Goal: Transaction & Acquisition: Purchase product/service

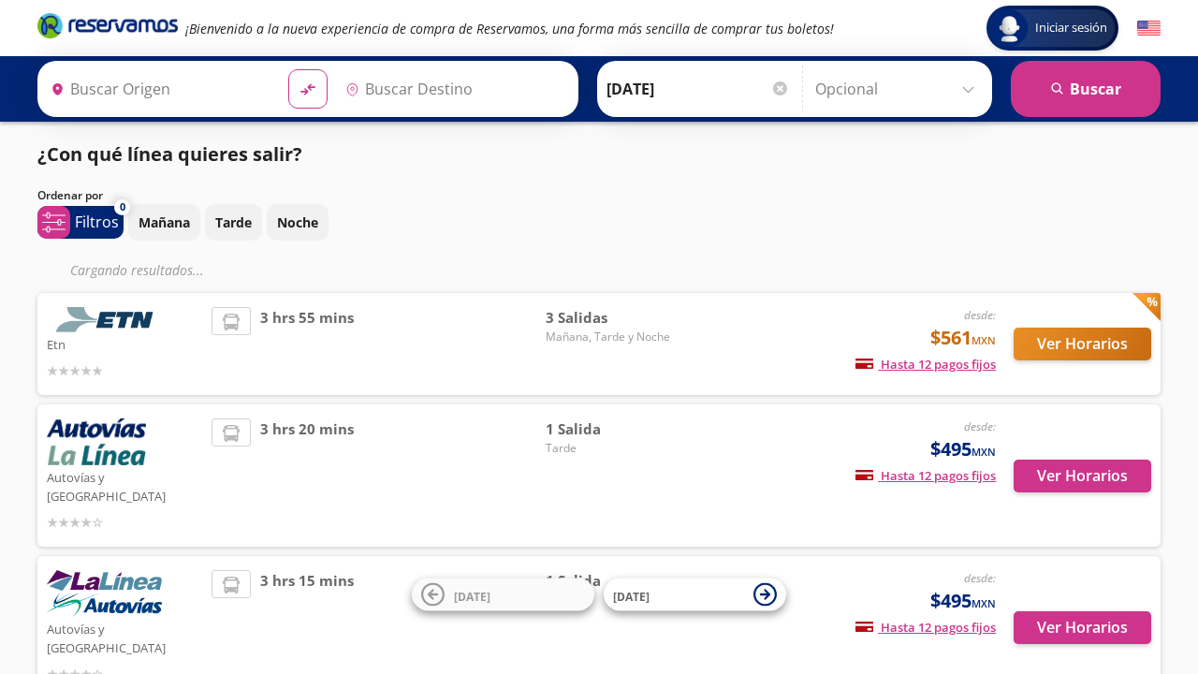
type input "Cuatro Caminos, [GEOGRAPHIC_DATA]"
type input "[GEOGRAPHIC_DATA], [GEOGRAPHIC_DATA]"
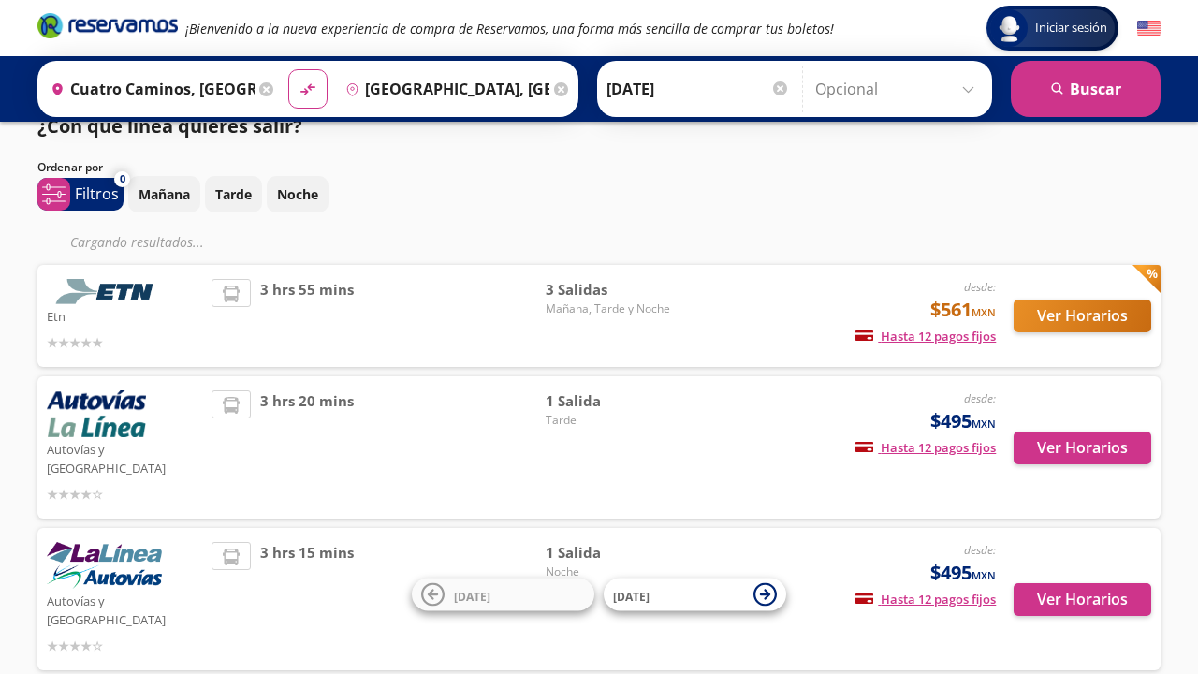
scroll to position [29, 0]
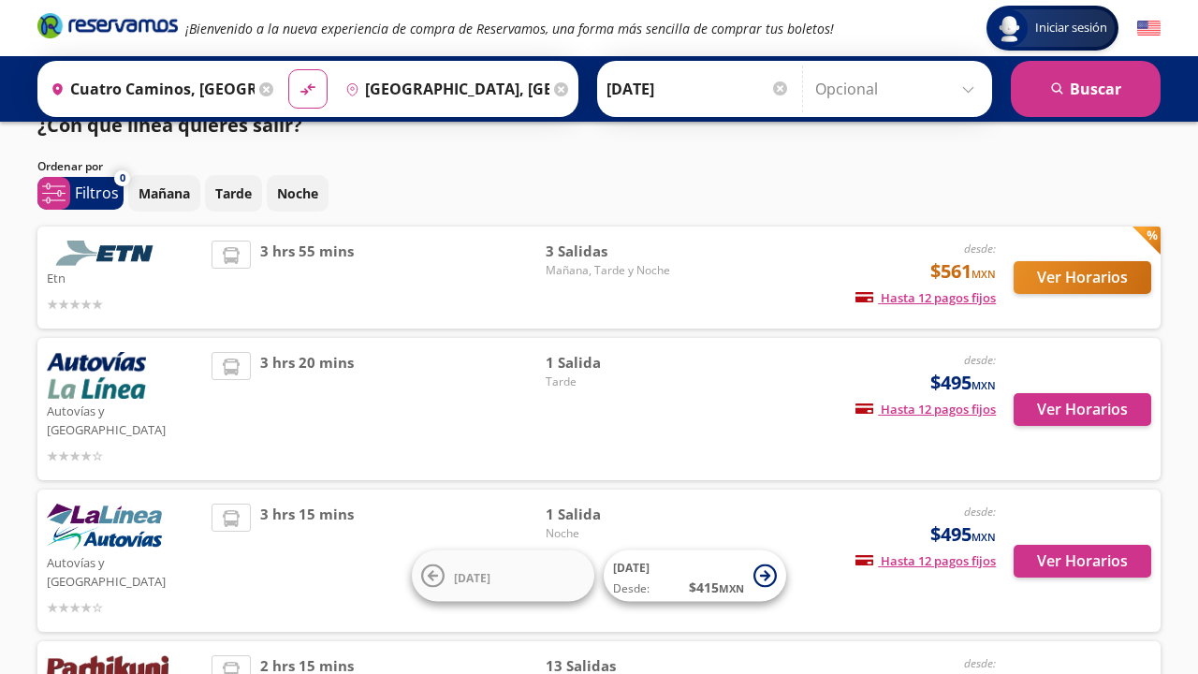
click at [273, 95] on icon at bounding box center [266, 89] width 14 height 14
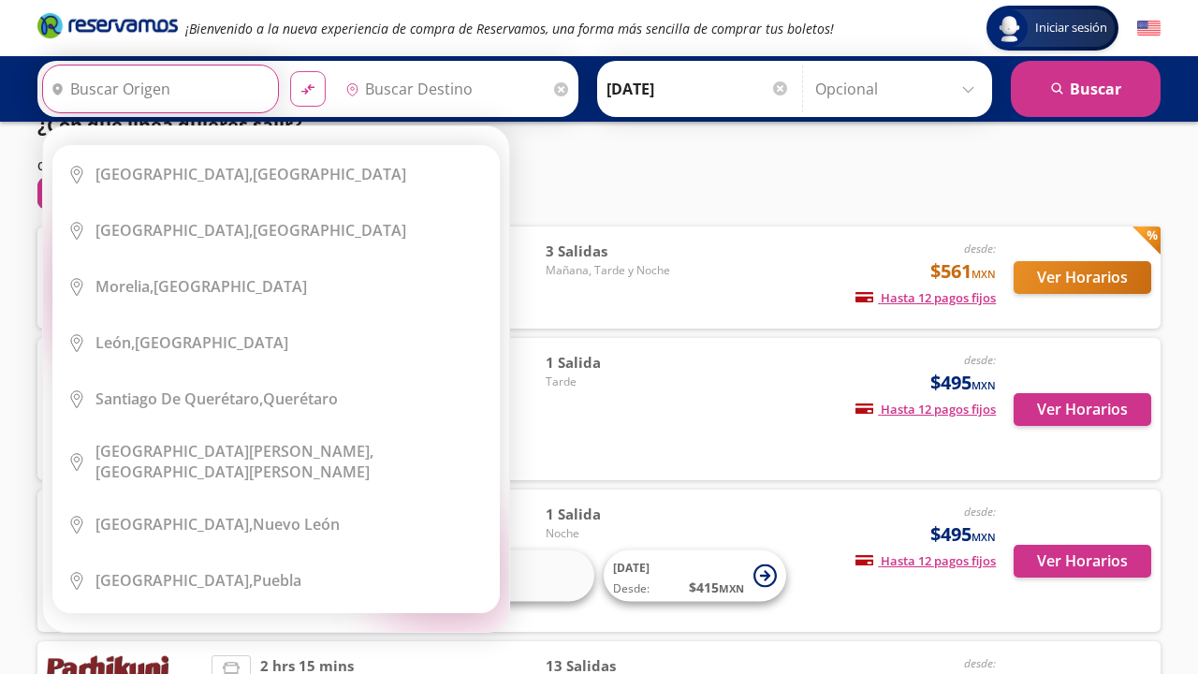
click at [326, 92] on button "material-symbols:compare-arrows-rounded" at bounding box center [308, 89] width 36 height 36
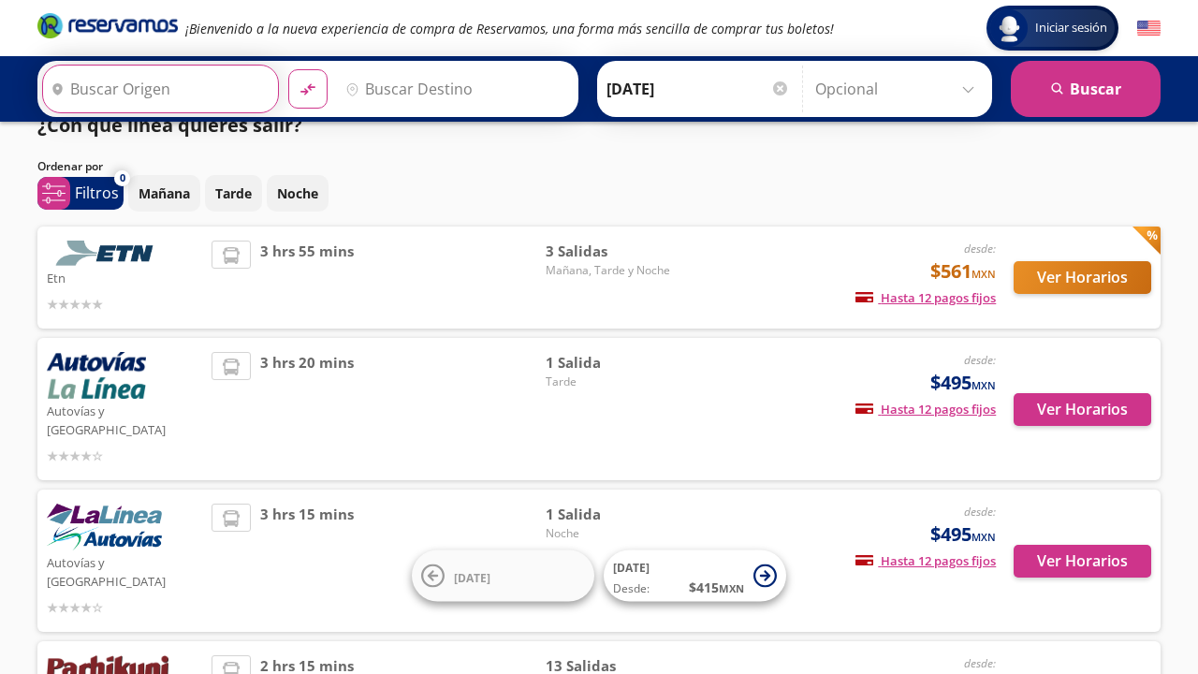
click at [227, 87] on input "Origen" at bounding box center [158, 89] width 230 height 47
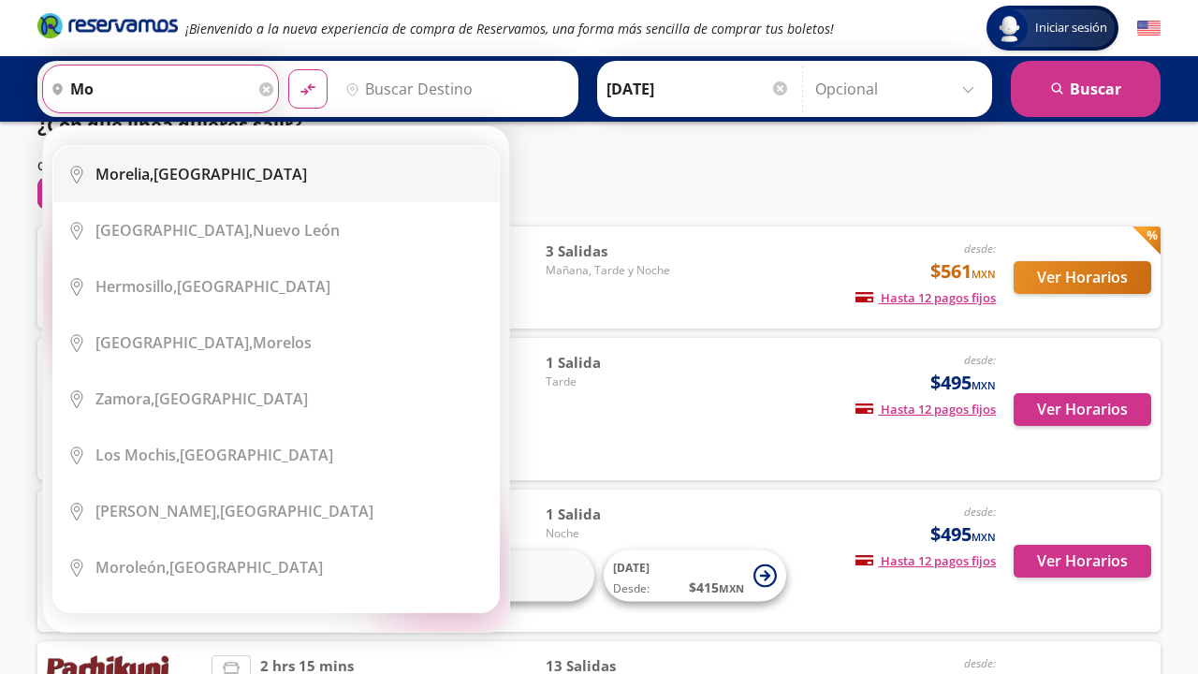
click at [220, 166] on div "Morelia, Michoacán" at bounding box center [201, 174] width 212 height 21
type input "[GEOGRAPHIC_DATA], [GEOGRAPHIC_DATA]"
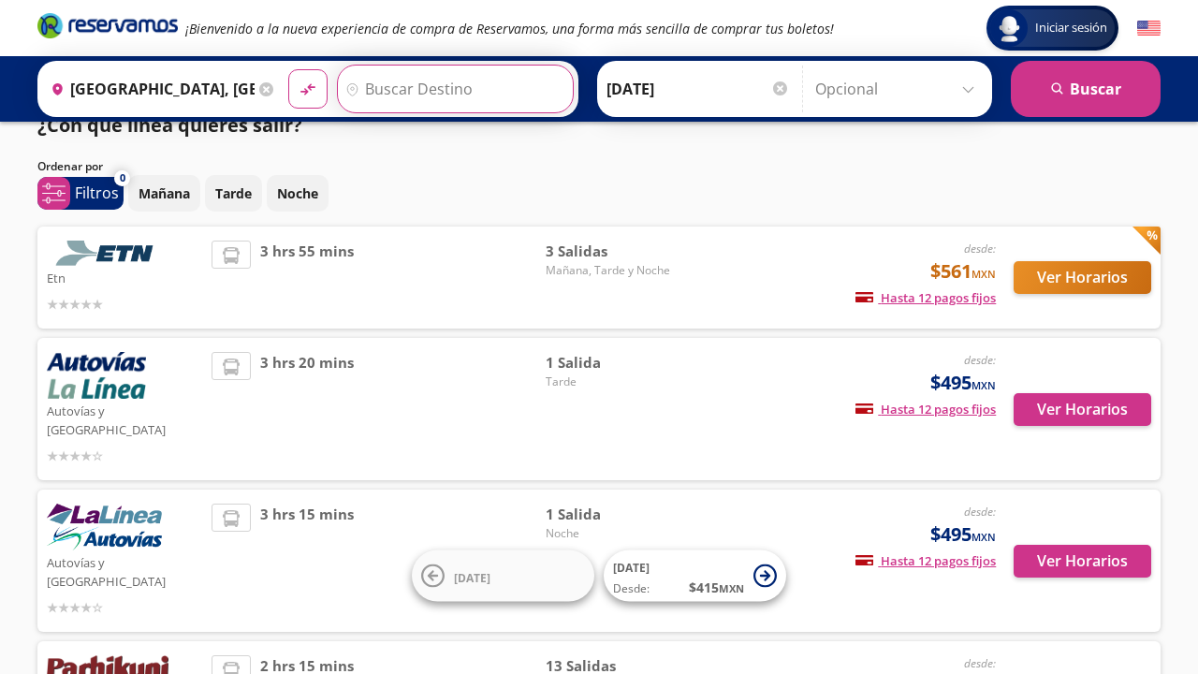
click at [378, 97] on input "Destino" at bounding box center [453, 89] width 230 height 47
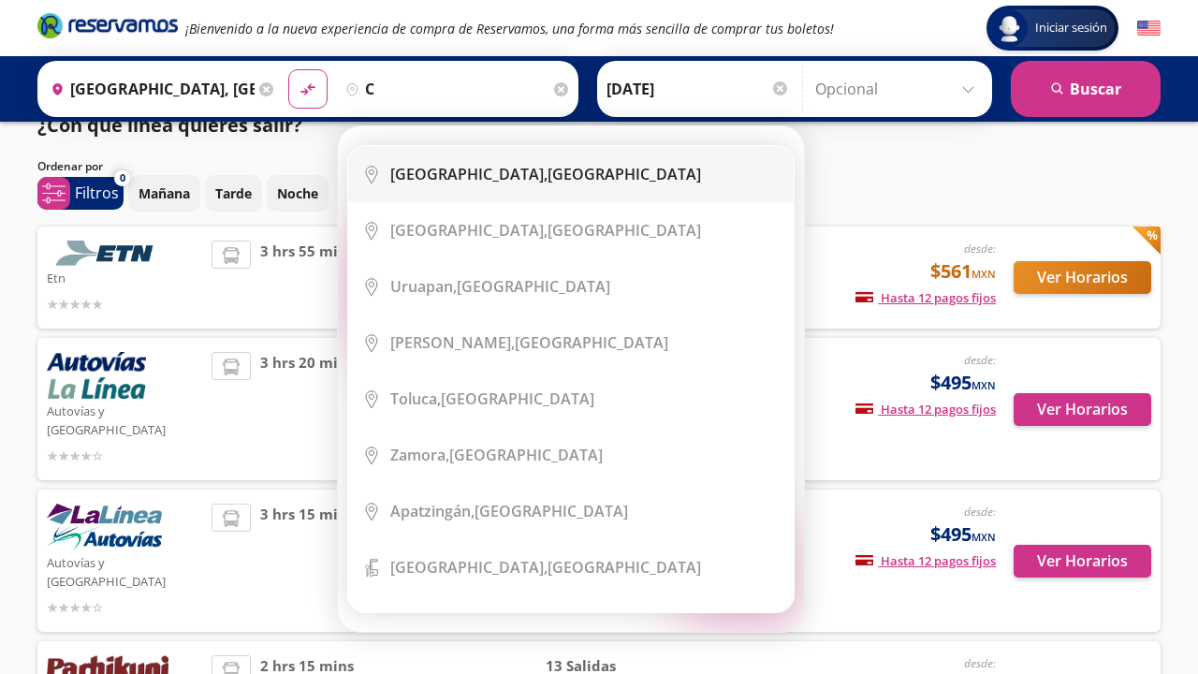
click at [441, 168] on b "Ciudad de México," at bounding box center [468, 174] width 157 height 21
type input "Ciudad de México, Distrito Federal"
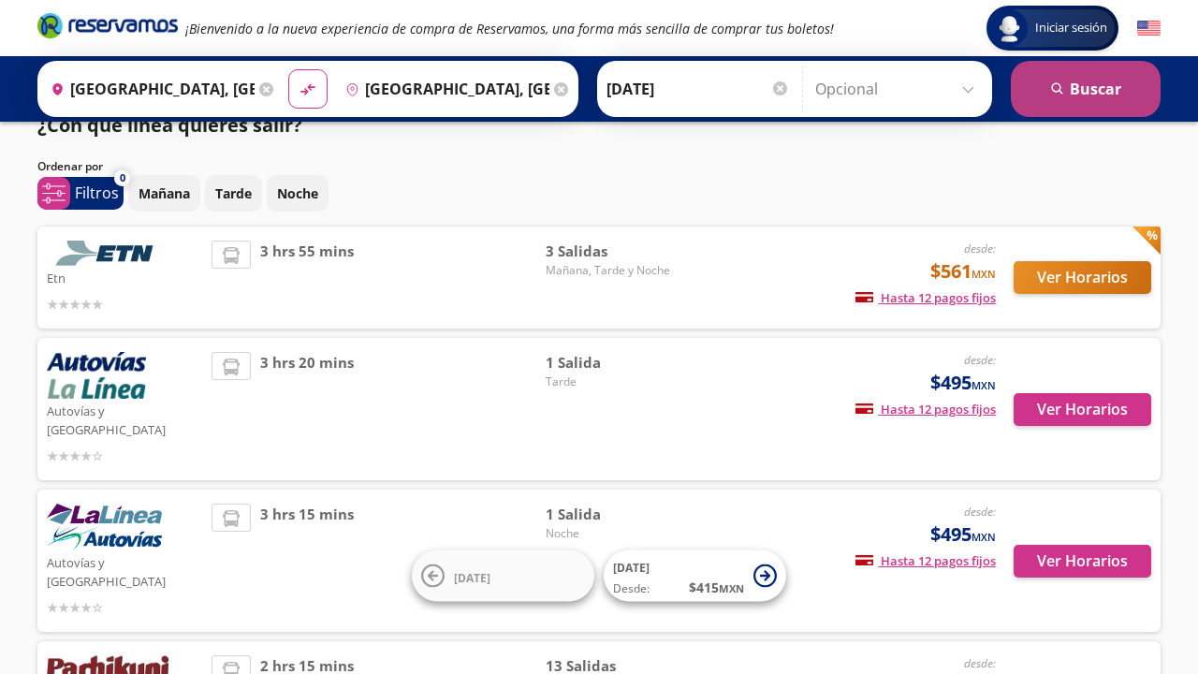
click at [1090, 112] on button "search Buscar" at bounding box center [1086, 89] width 150 height 56
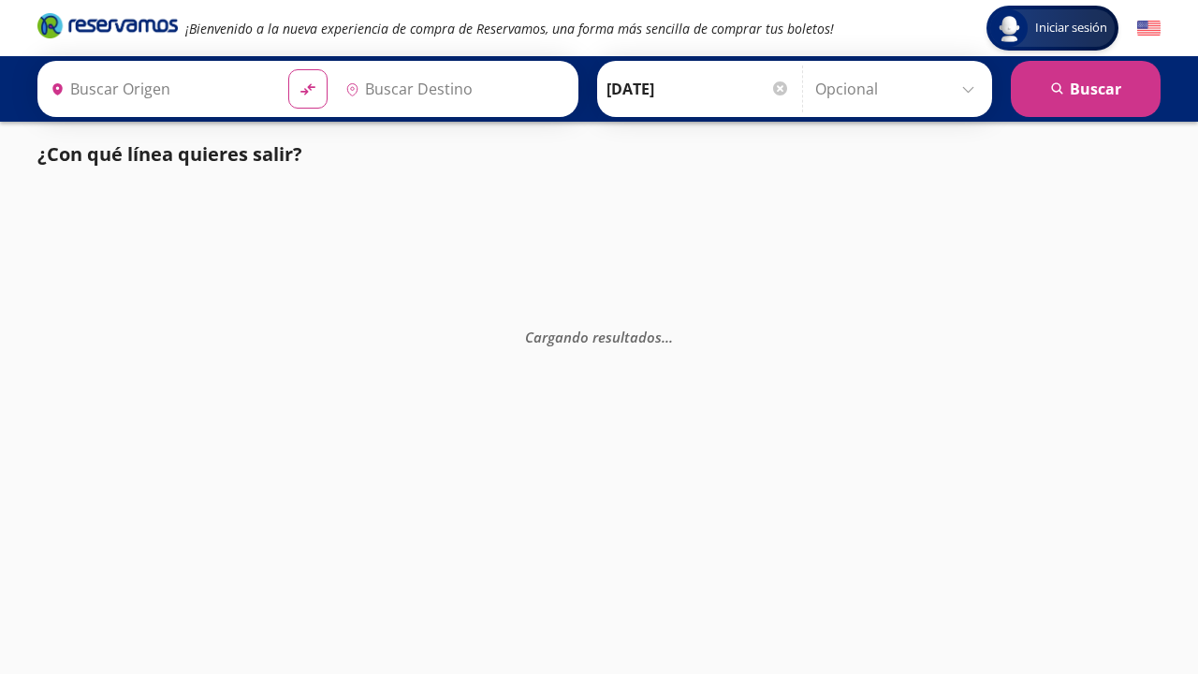
type input "[GEOGRAPHIC_DATA], [GEOGRAPHIC_DATA]"
type input "Ciudad de México, Distrito Federal"
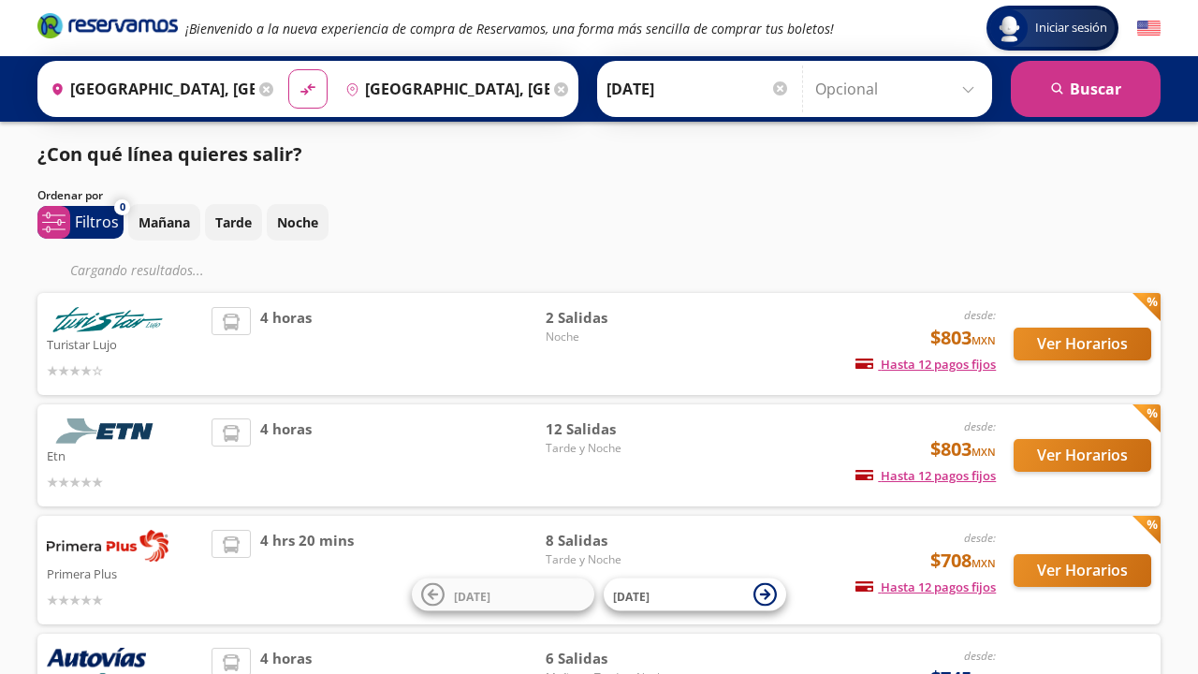
click at [480, 344] on div "4 horas" at bounding box center [379, 344] width 334 height 74
click at [1018, 344] on button "Ver Horarios" at bounding box center [1083, 344] width 138 height 33
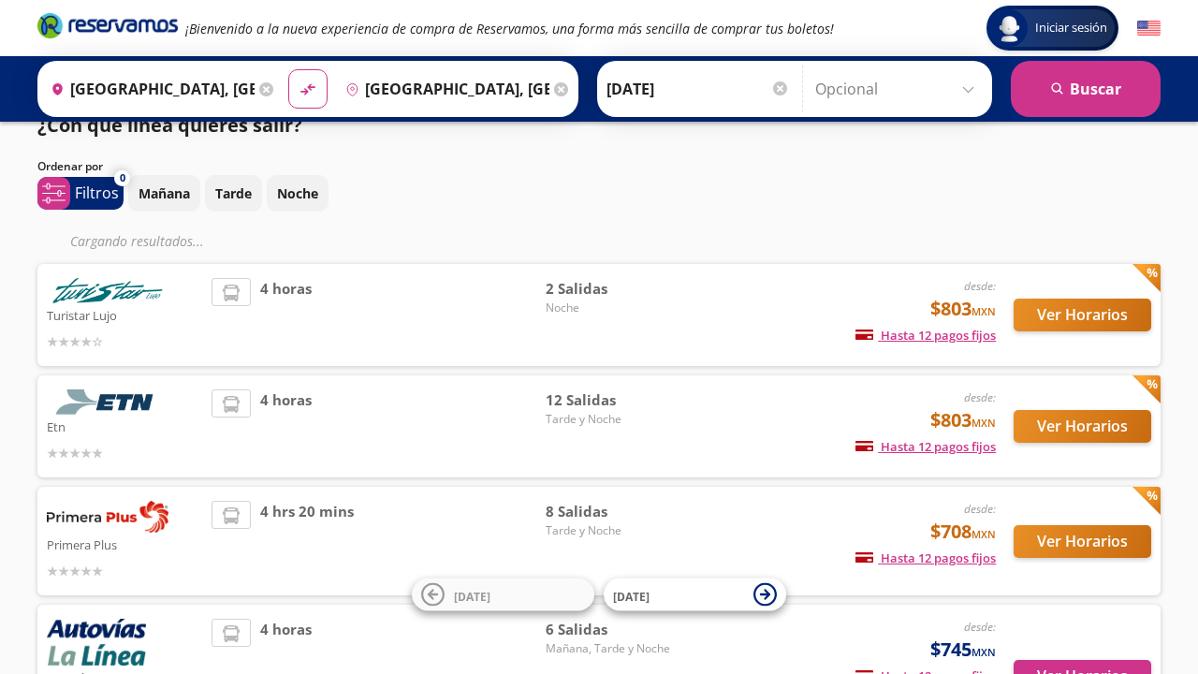
scroll to position [35, 0]
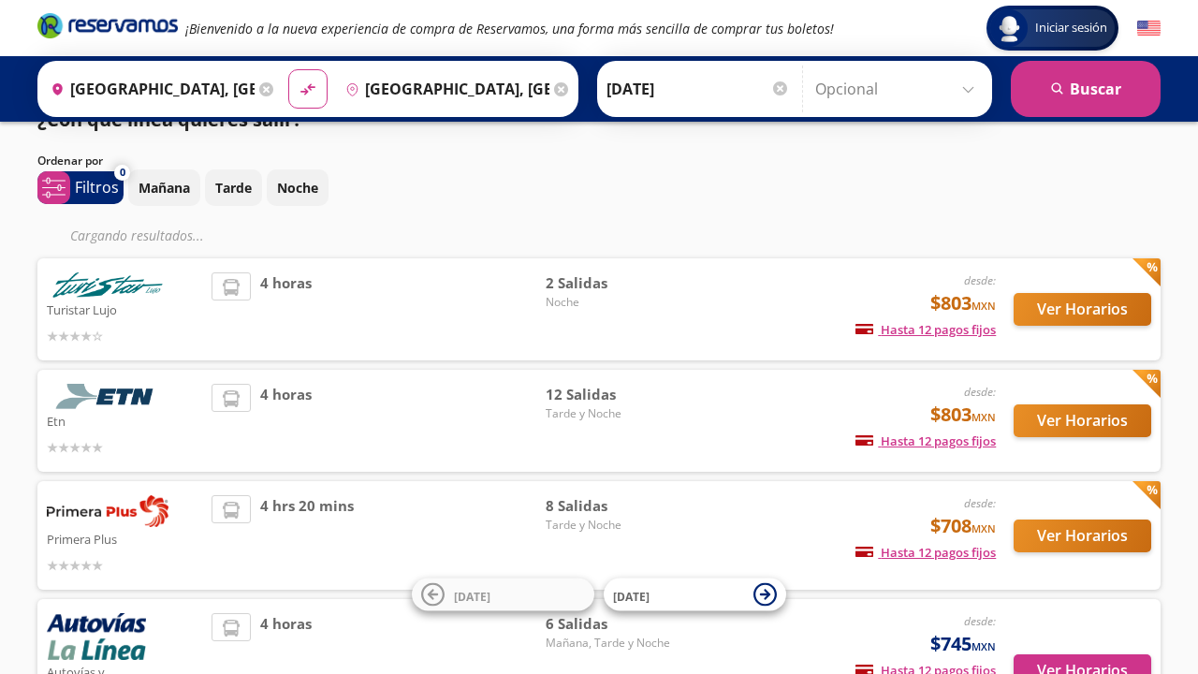
click at [1037, 413] on button "Ver Horarios" at bounding box center [1083, 420] width 138 height 33
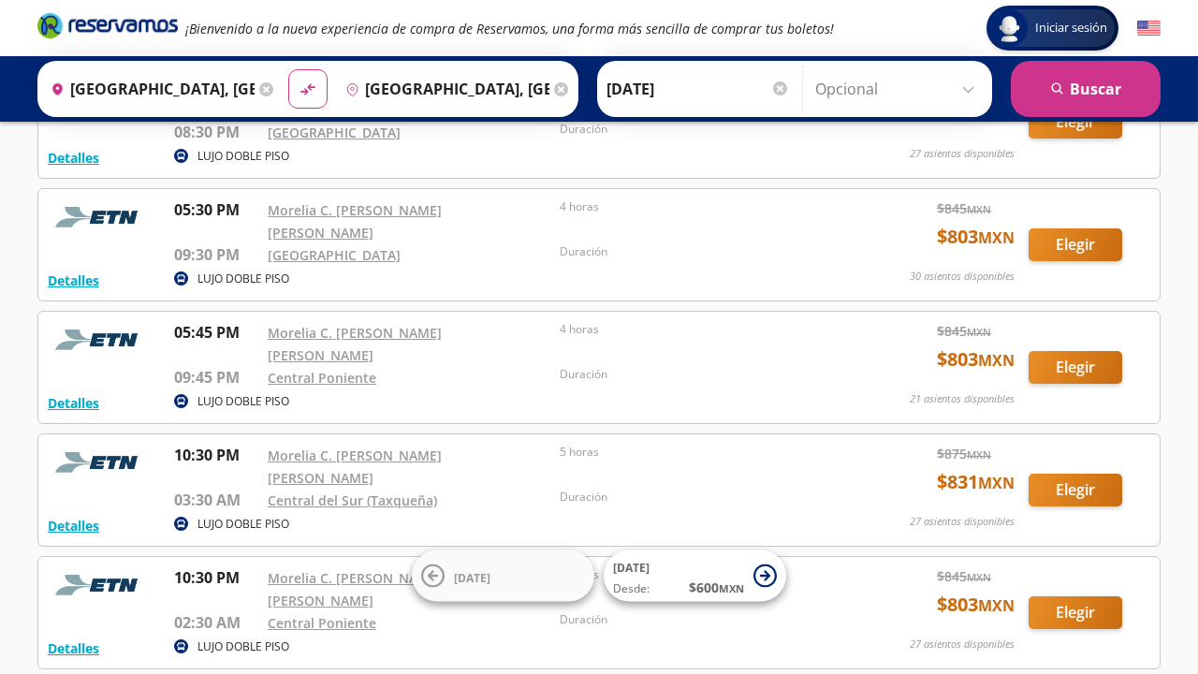
scroll to position [772, 0]
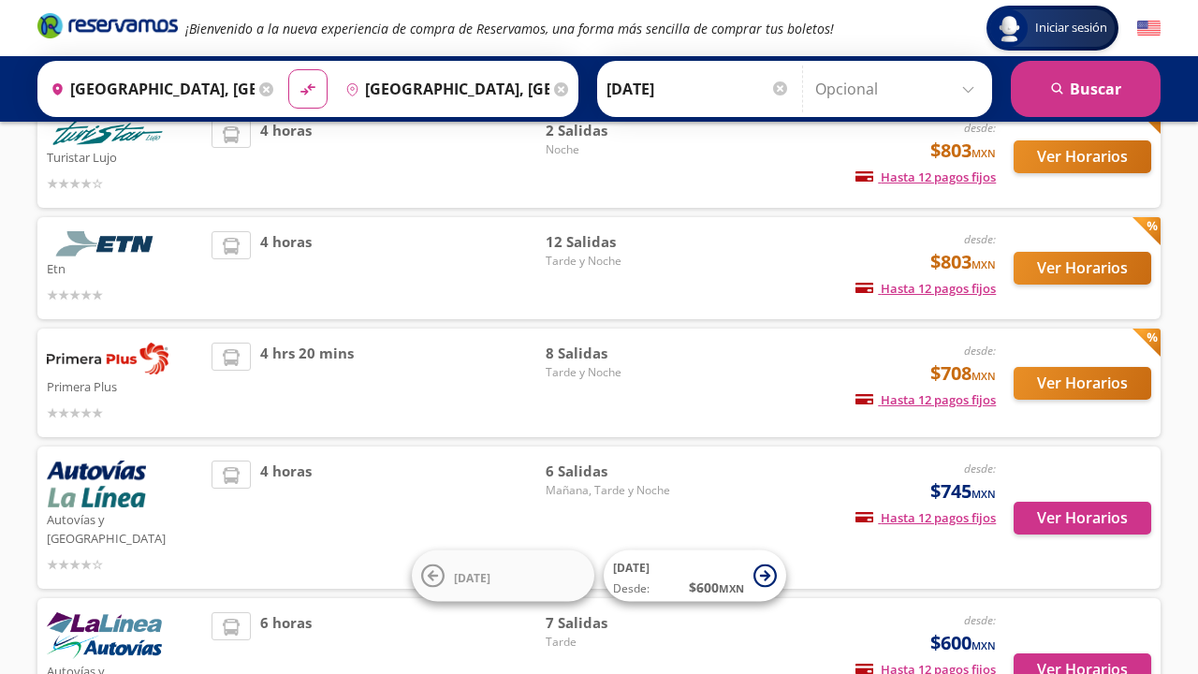
scroll to position [165, 0]
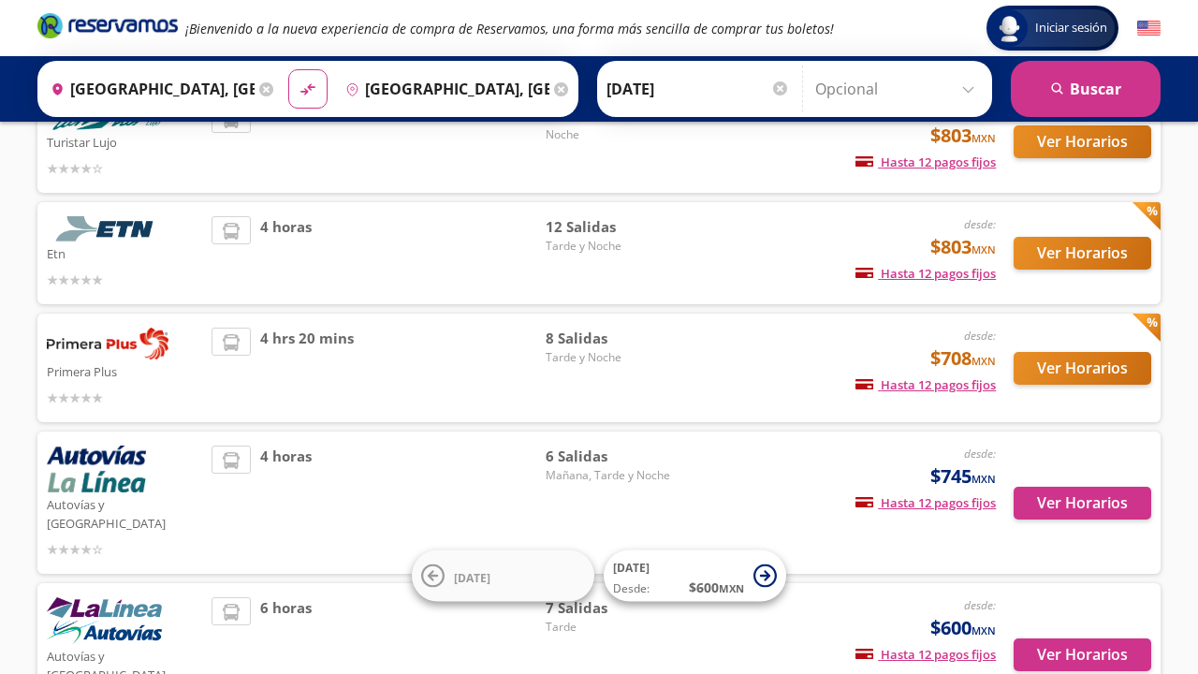
click at [1098, 364] on button "Ver Horarios" at bounding box center [1083, 368] width 138 height 33
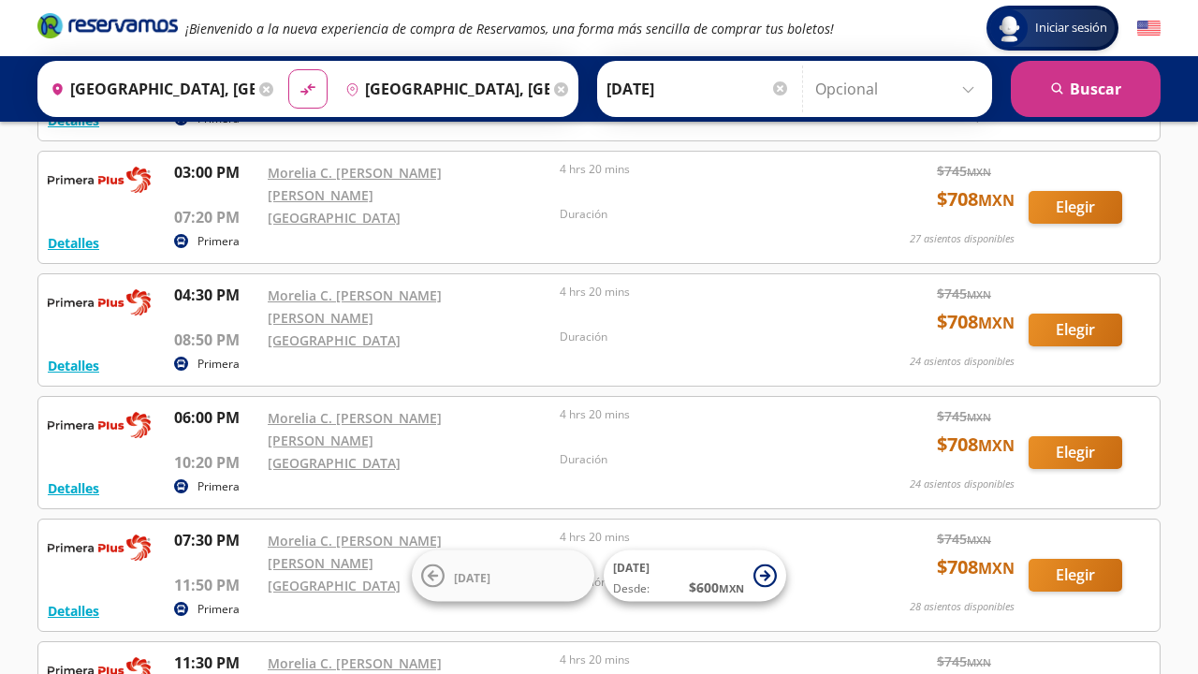
scroll to position [319, 0]
click at [1074, 558] on button "Elegir" at bounding box center [1076, 574] width 94 height 33
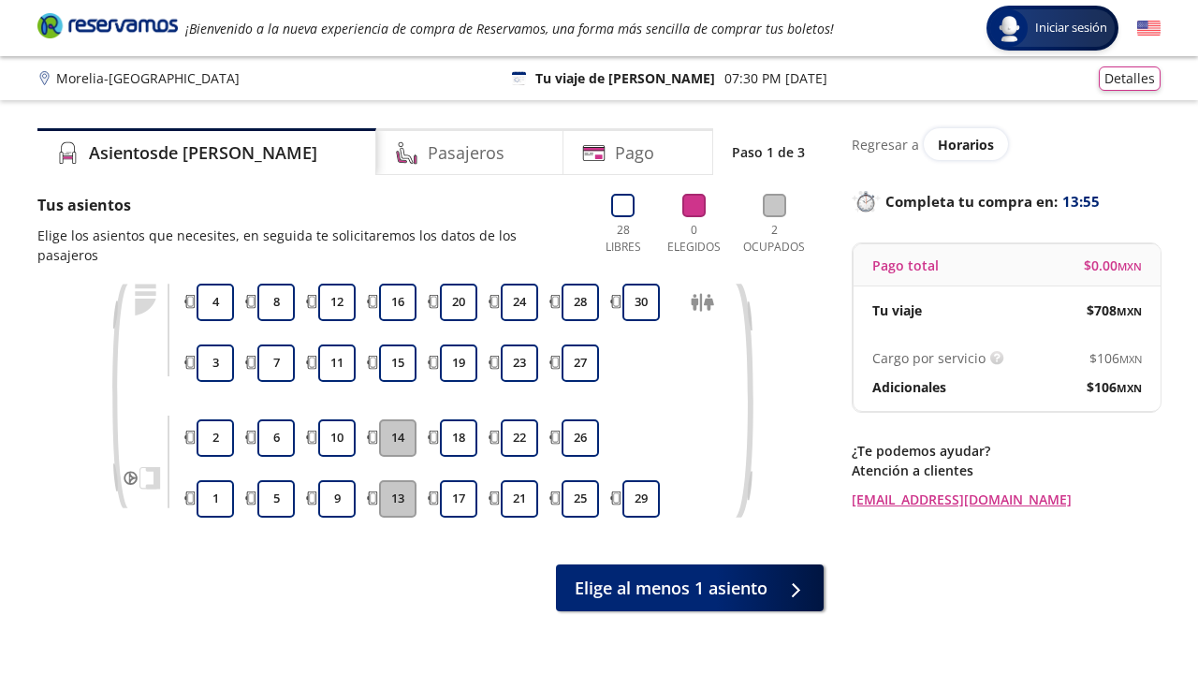
scroll to position [8, 0]
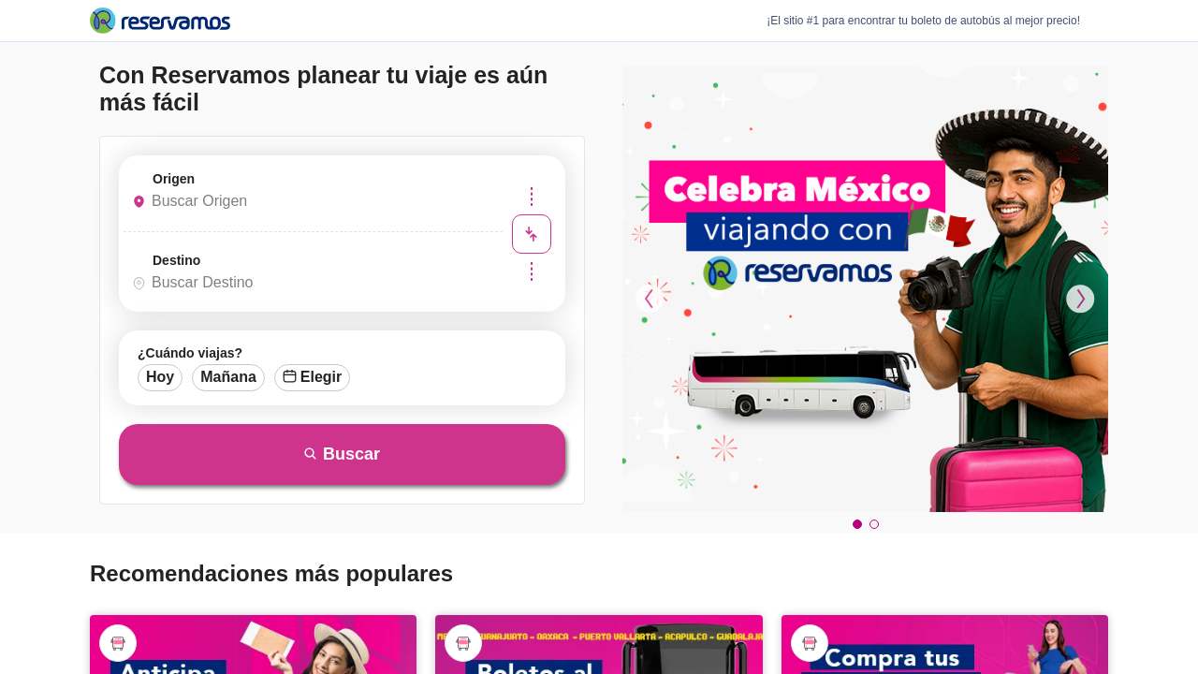
click at [272, 192] on input "Origen" at bounding box center [310, 201] width 373 height 47
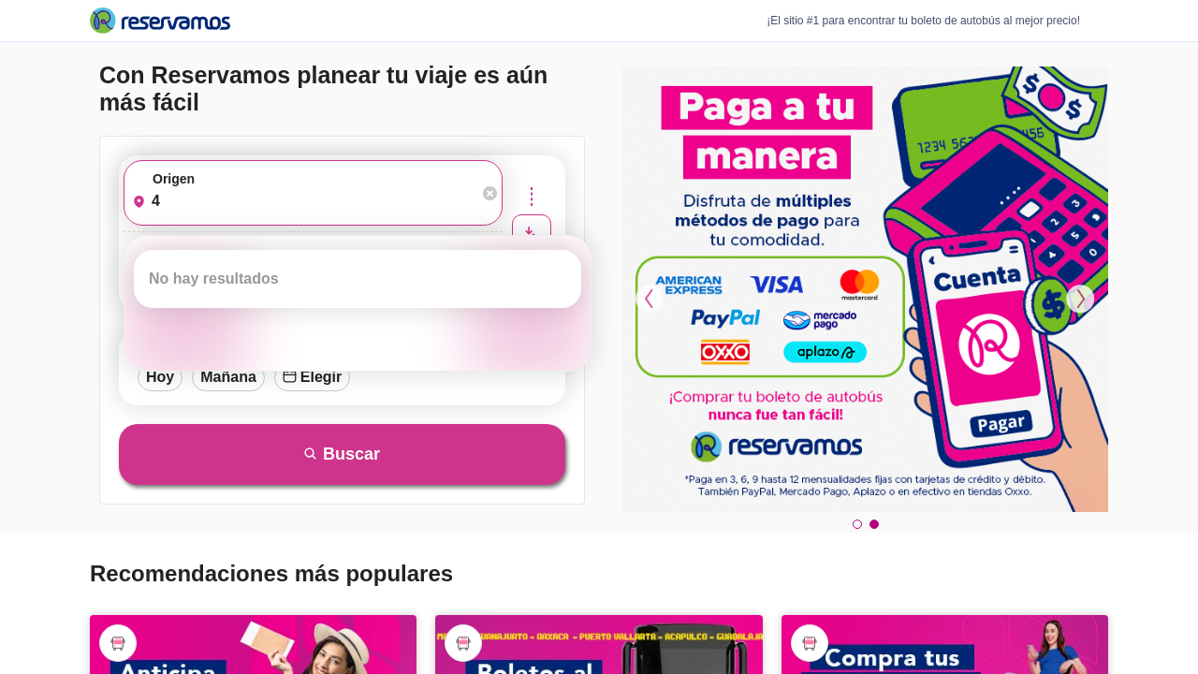
type input "4"
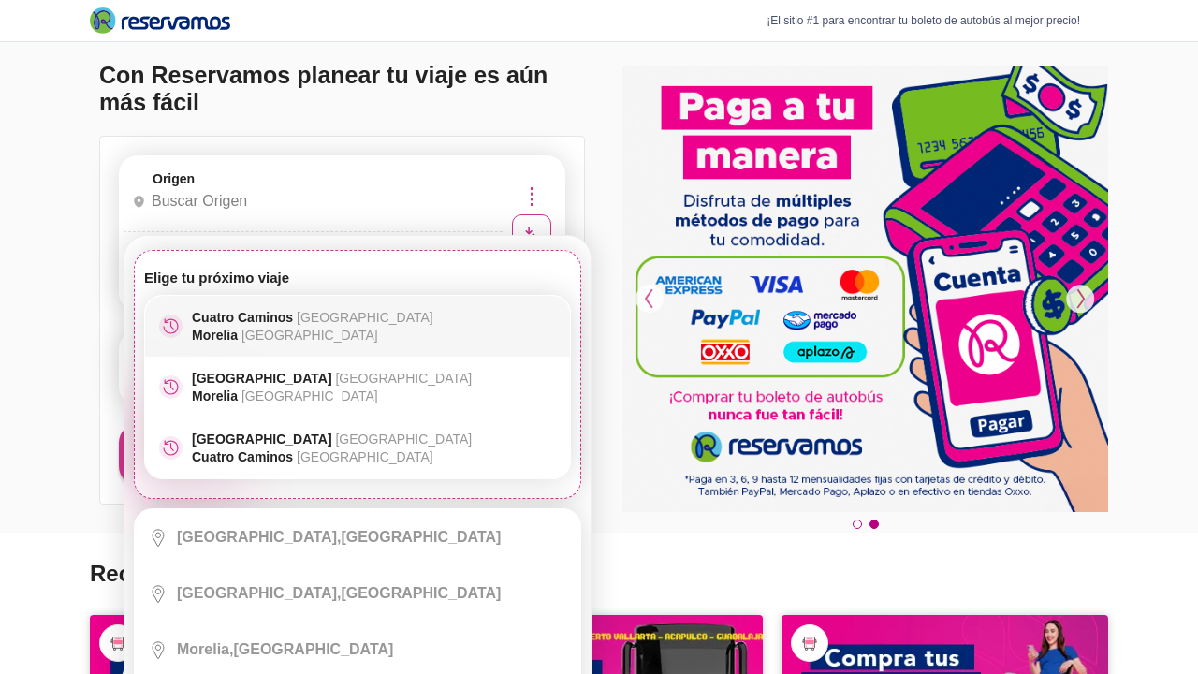
click at [323, 317] on span "Michoacán" at bounding box center [365, 317] width 137 height 15
type input "Cuatro Caminos, [GEOGRAPHIC_DATA]"
type input "[GEOGRAPHIC_DATA], [GEOGRAPHIC_DATA]"
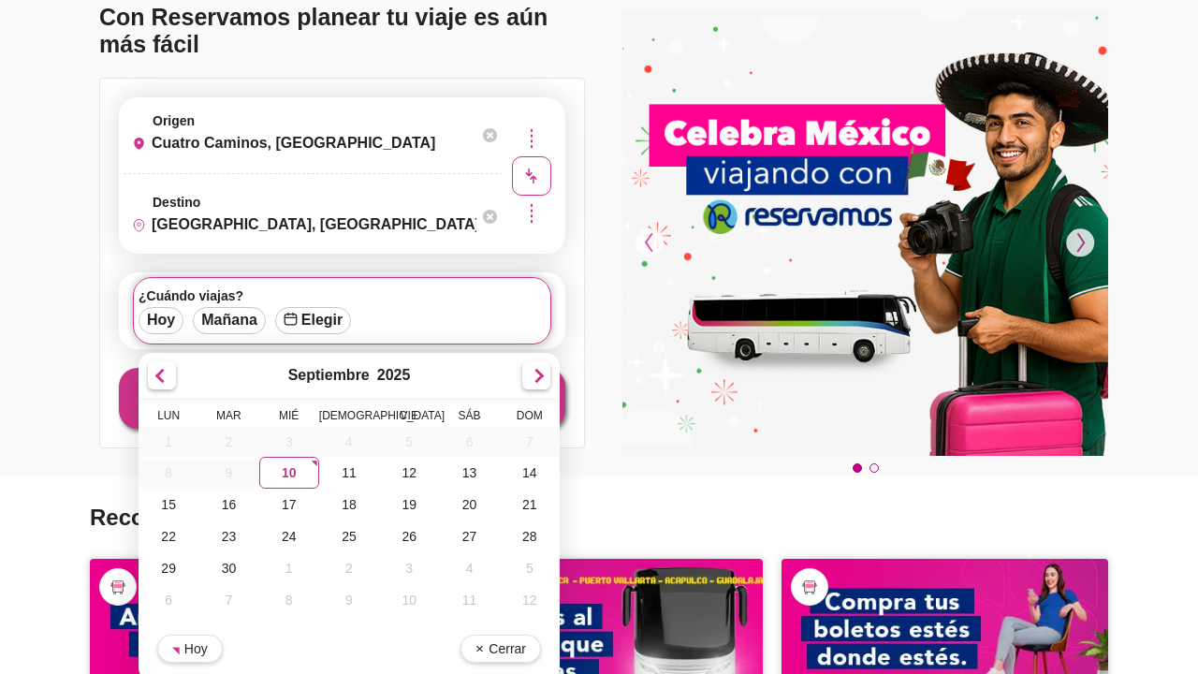
click at [284, 467] on div "10" at bounding box center [289, 473] width 60 height 32
type input "[DATE]"
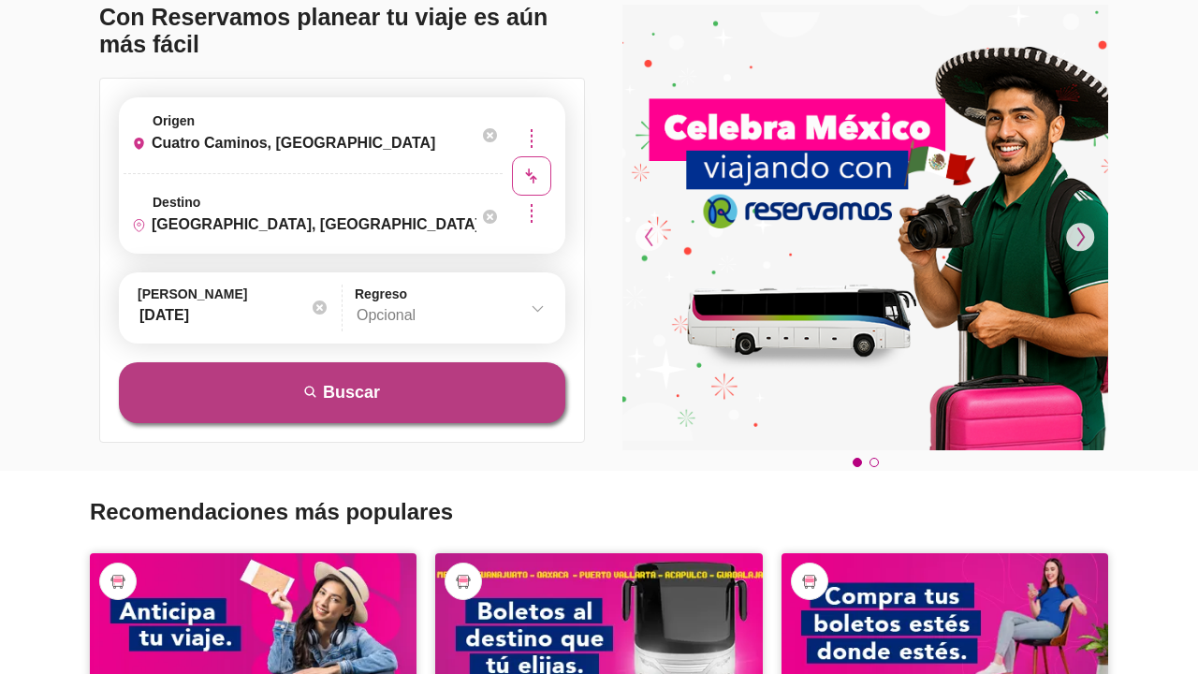
click at [373, 396] on button "search Buscar" at bounding box center [342, 392] width 446 height 61
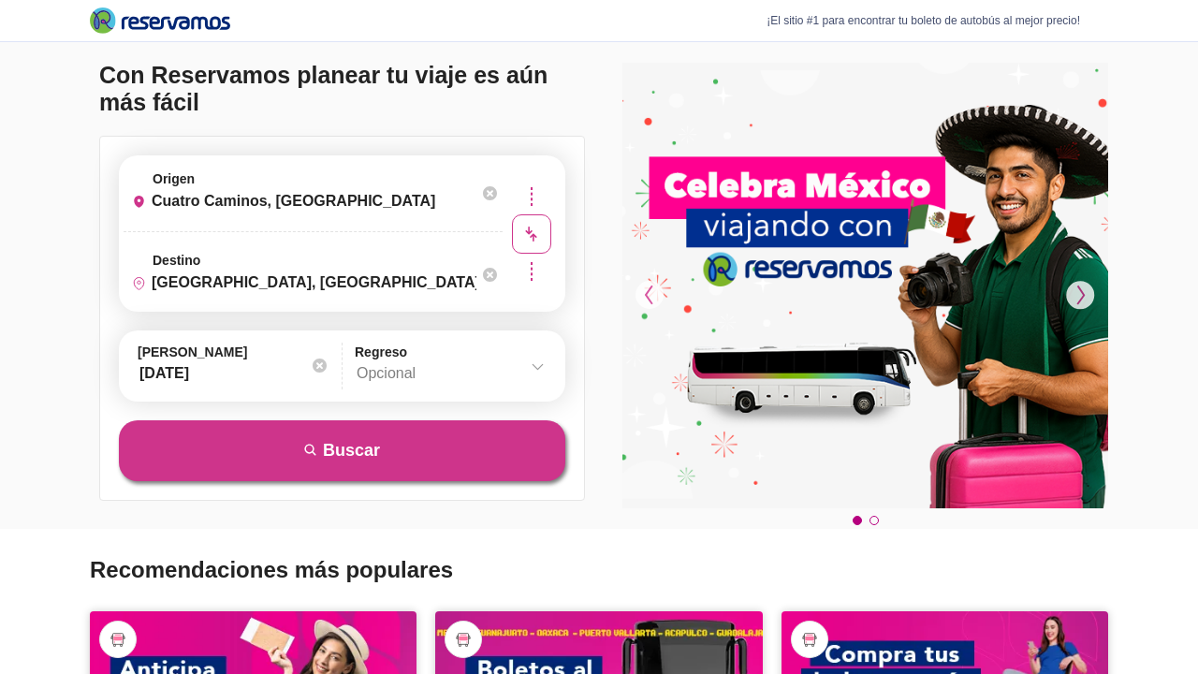
scroll to position [0, 0]
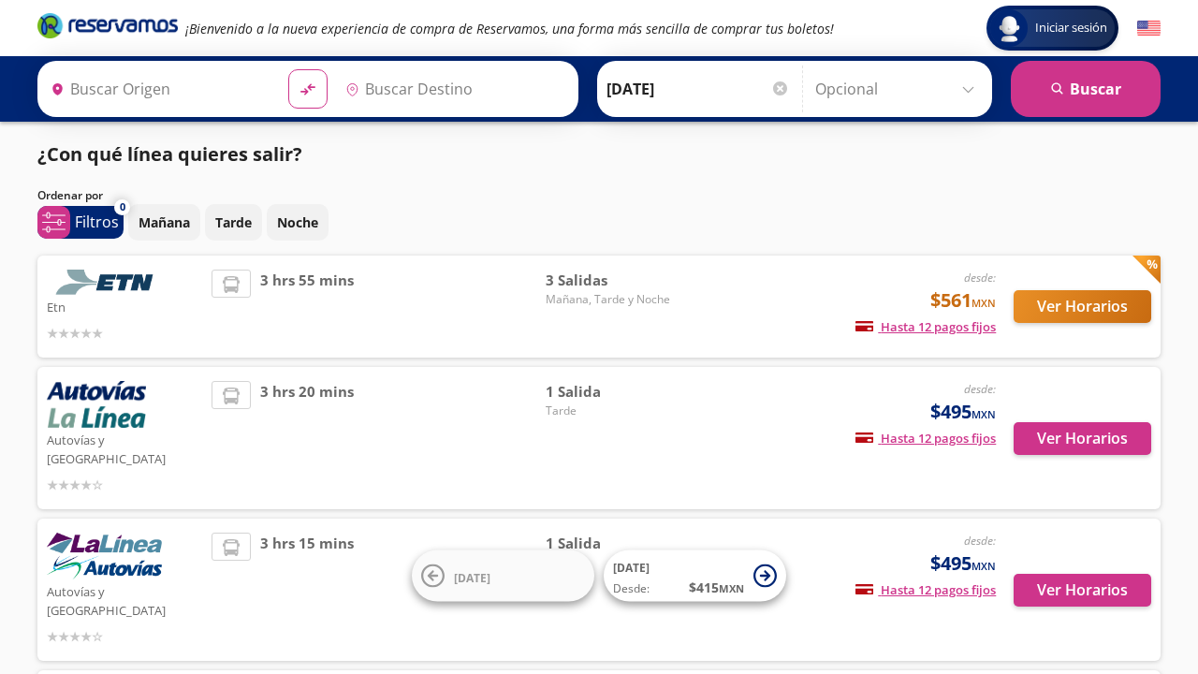
type input "Cuatro Caminos, [GEOGRAPHIC_DATA]"
type input "[GEOGRAPHIC_DATA], [GEOGRAPHIC_DATA]"
click at [512, 332] on div "3 hrs 55 mins" at bounding box center [379, 307] width 334 height 74
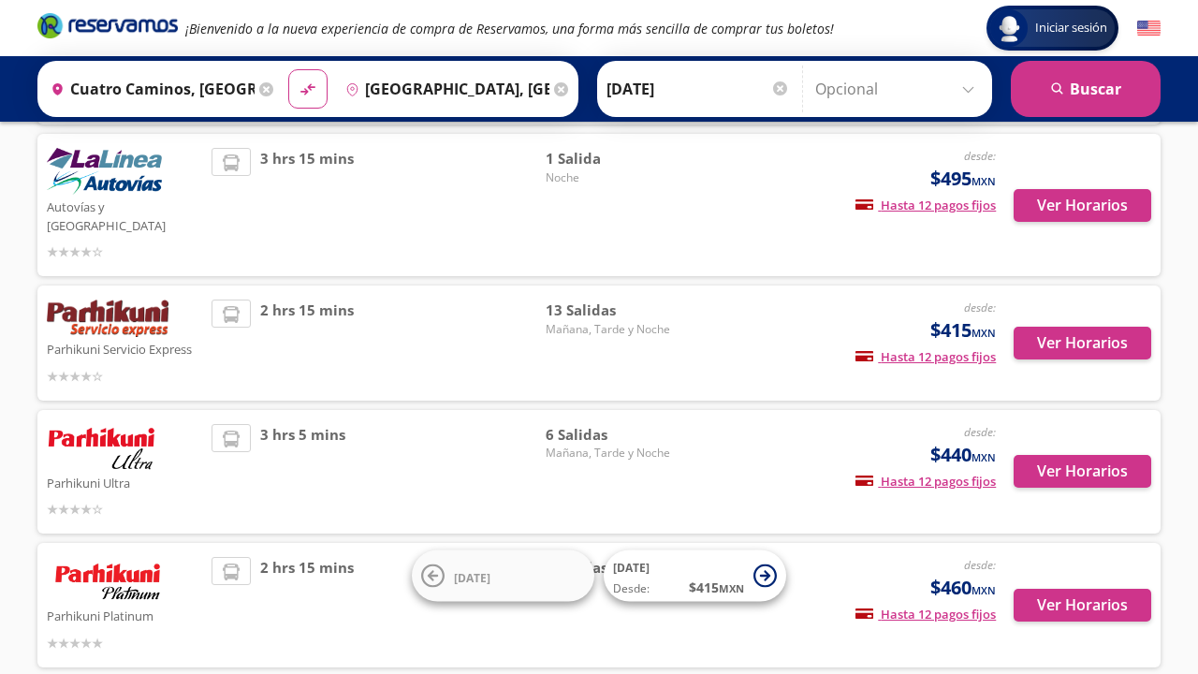
scroll to position [387, 0]
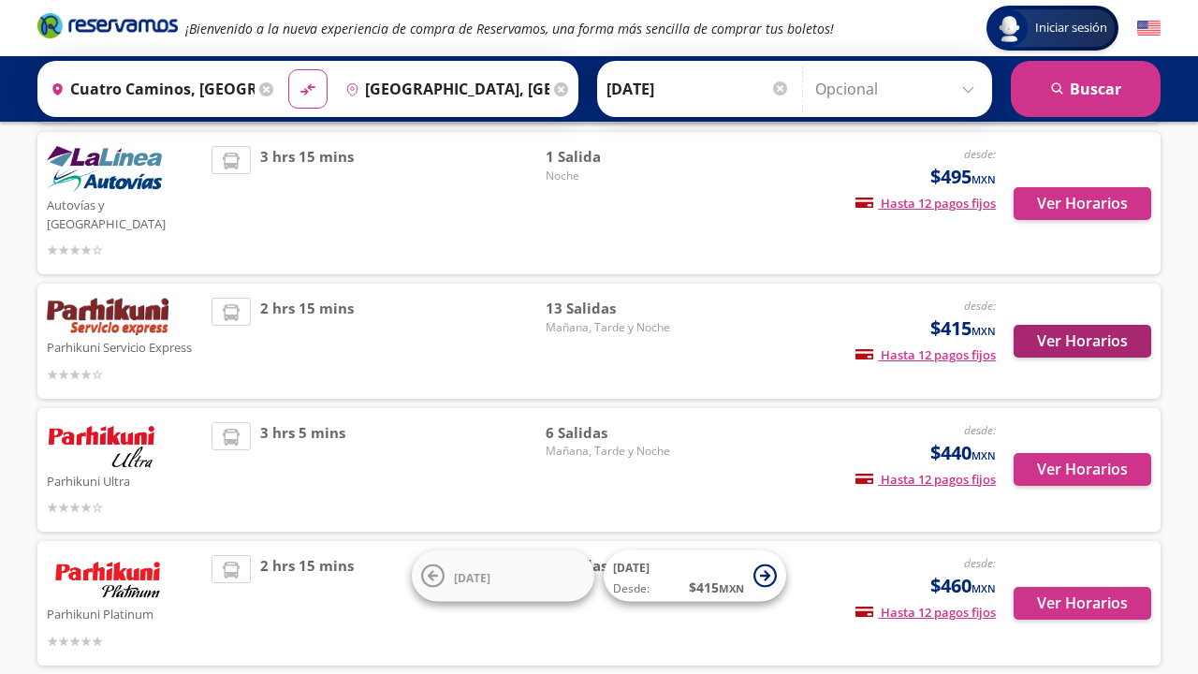
click at [1054, 325] on button "Ver Horarios" at bounding box center [1083, 341] width 138 height 33
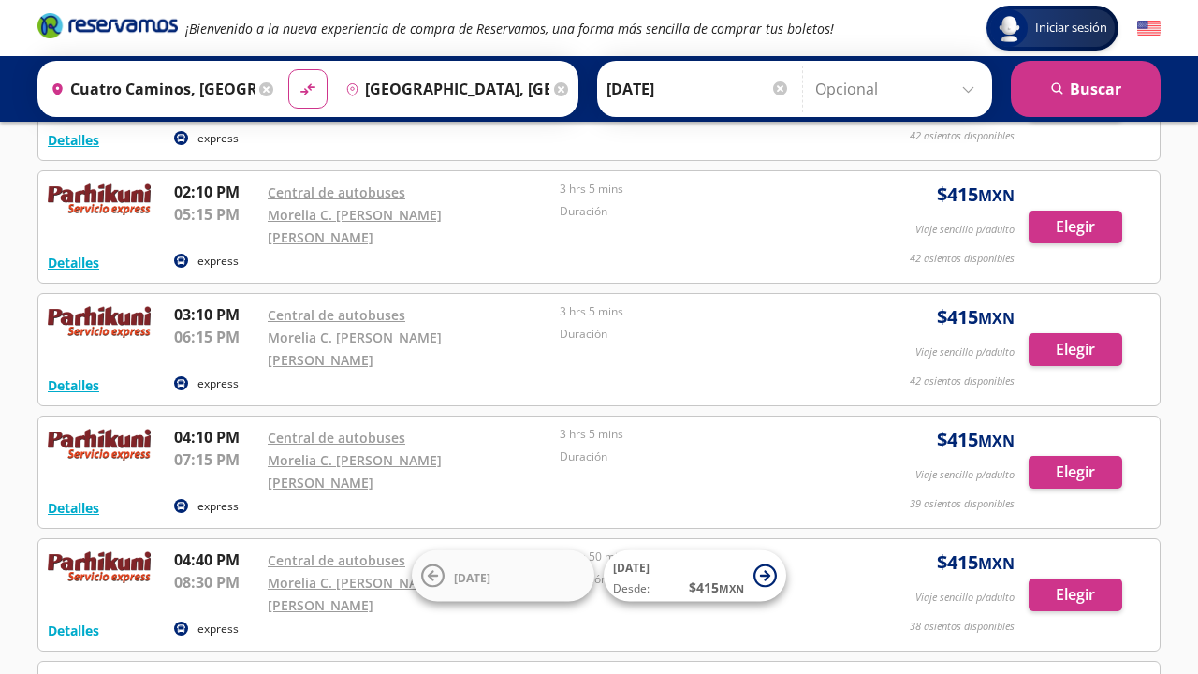
scroll to position [562, 0]
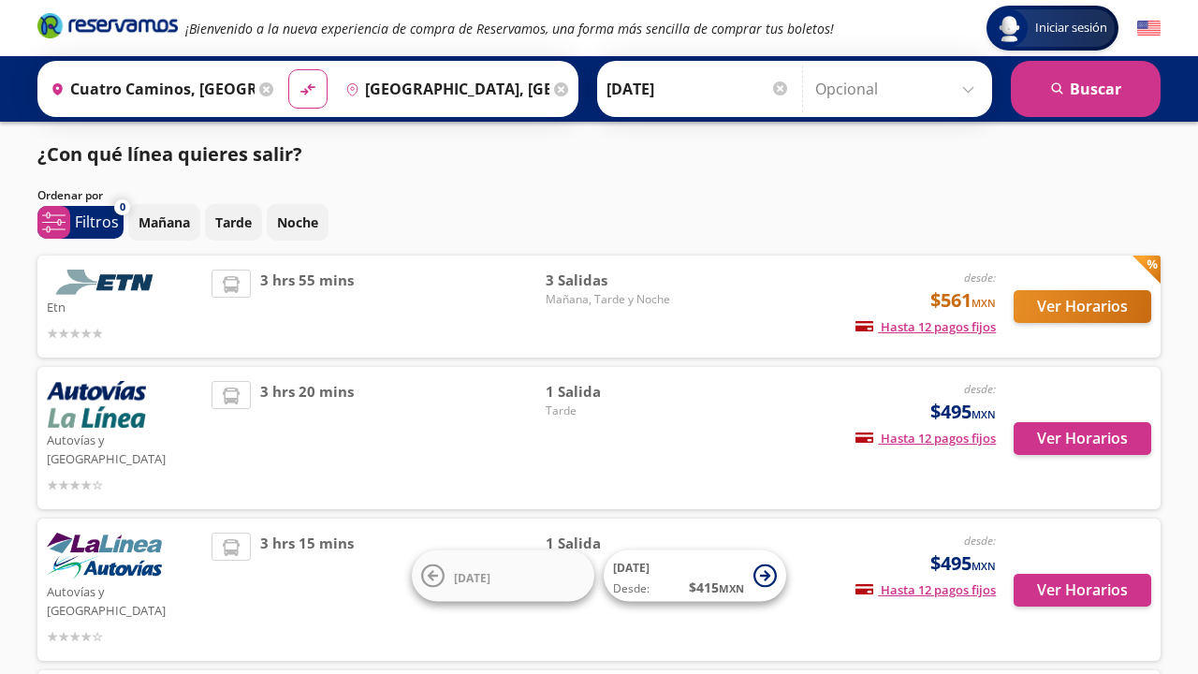
click at [1075, 323] on div "Ver Horarios" at bounding box center [1073, 307] width 155 height 74
click at [1079, 311] on button "Ver Horarios" at bounding box center [1083, 306] width 138 height 33
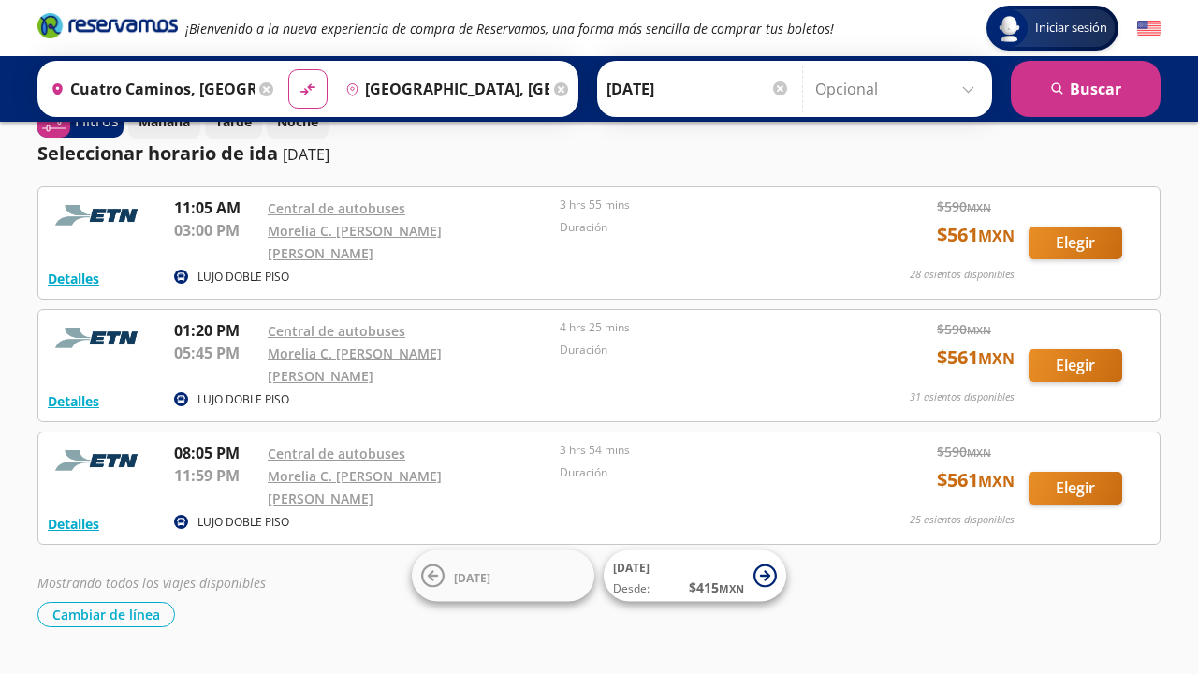
scroll to position [38, 0]
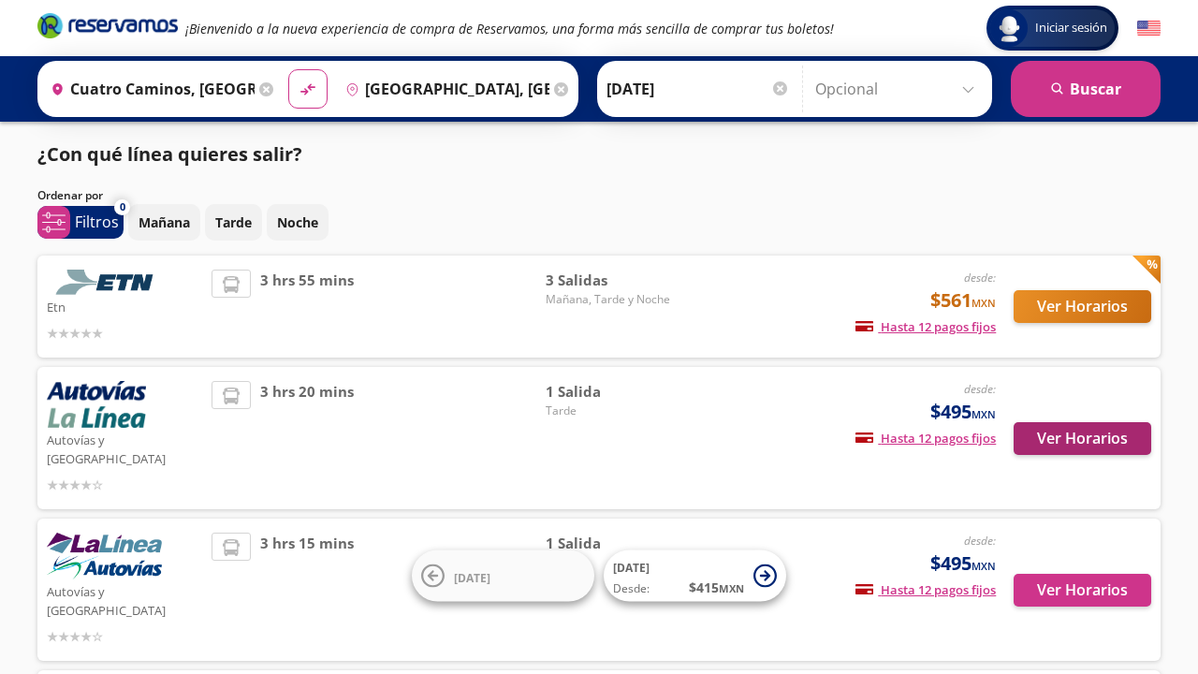
click at [1061, 441] on button "Ver Horarios" at bounding box center [1083, 438] width 138 height 33
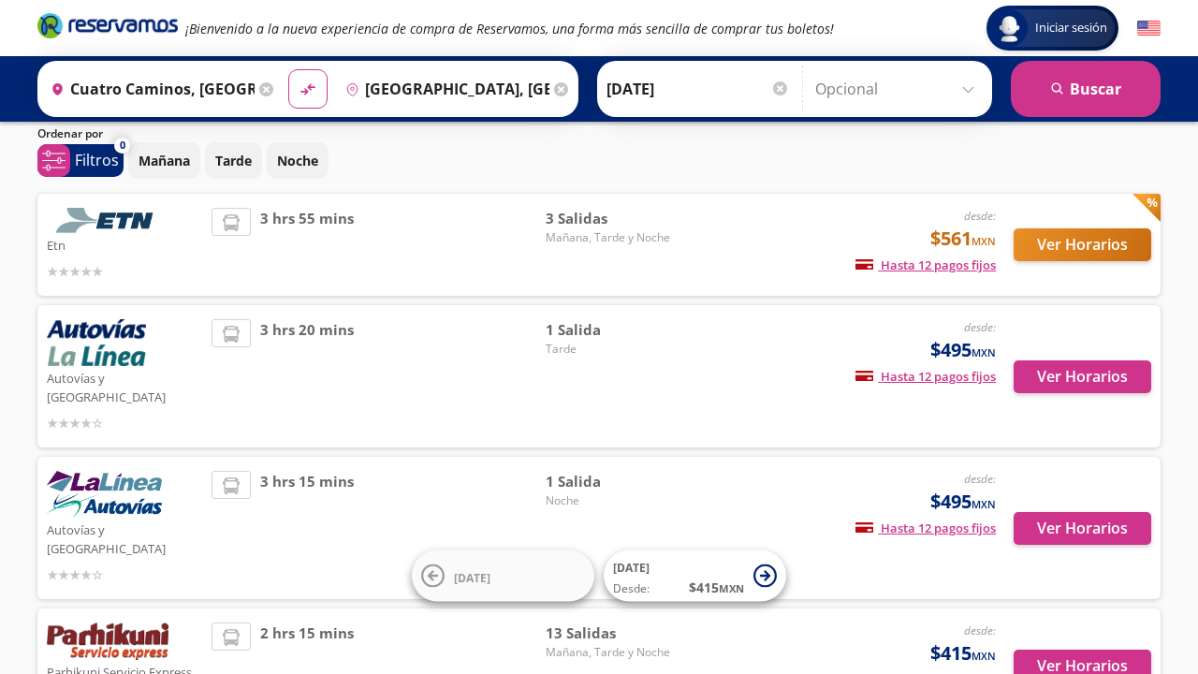
scroll to position [69, 0]
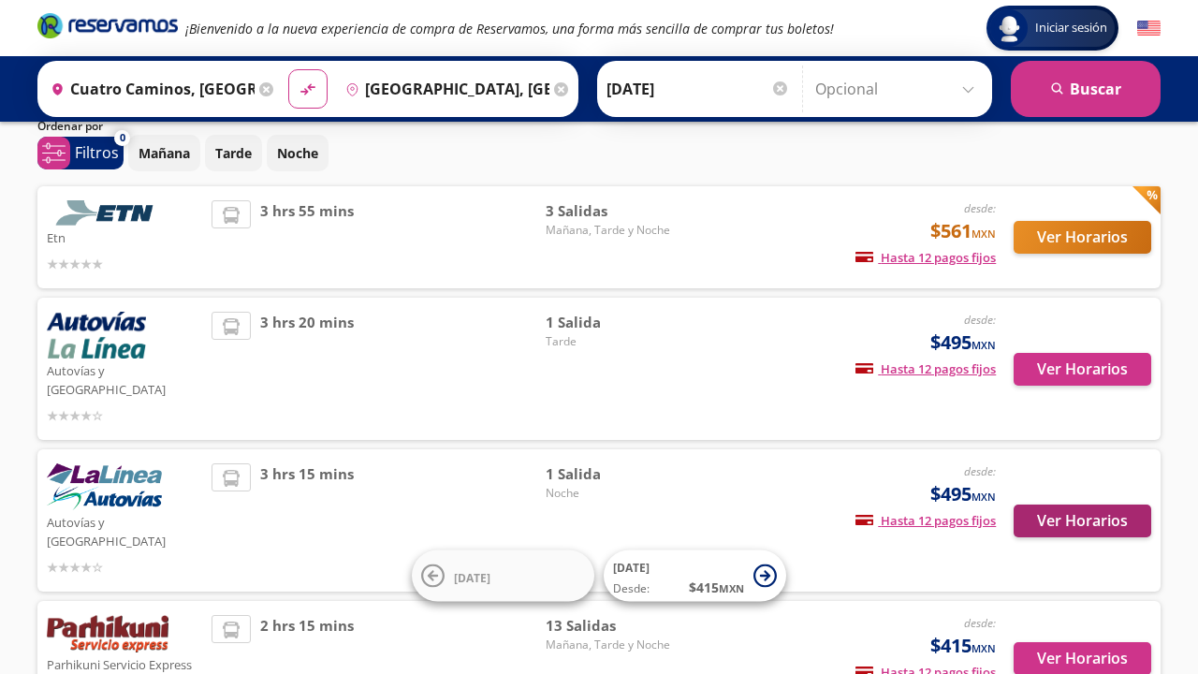
click at [1045, 505] on button "Ver Horarios" at bounding box center [1083, 521] width 138 height 33
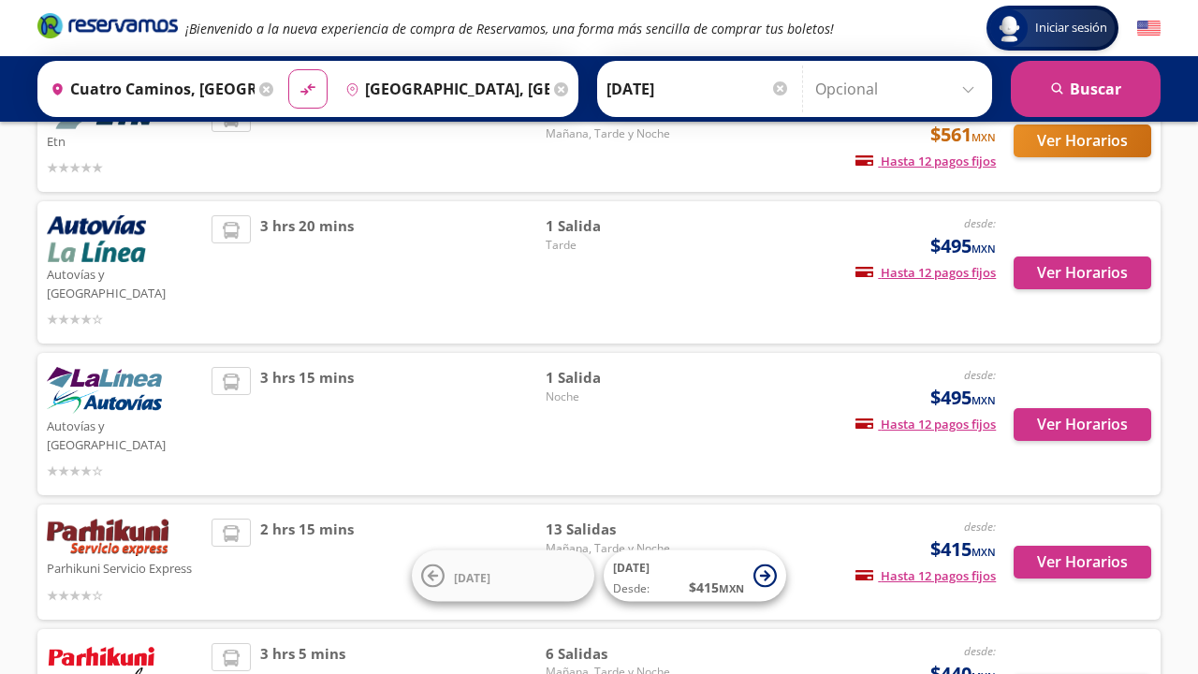
scroll to position [190, 0]
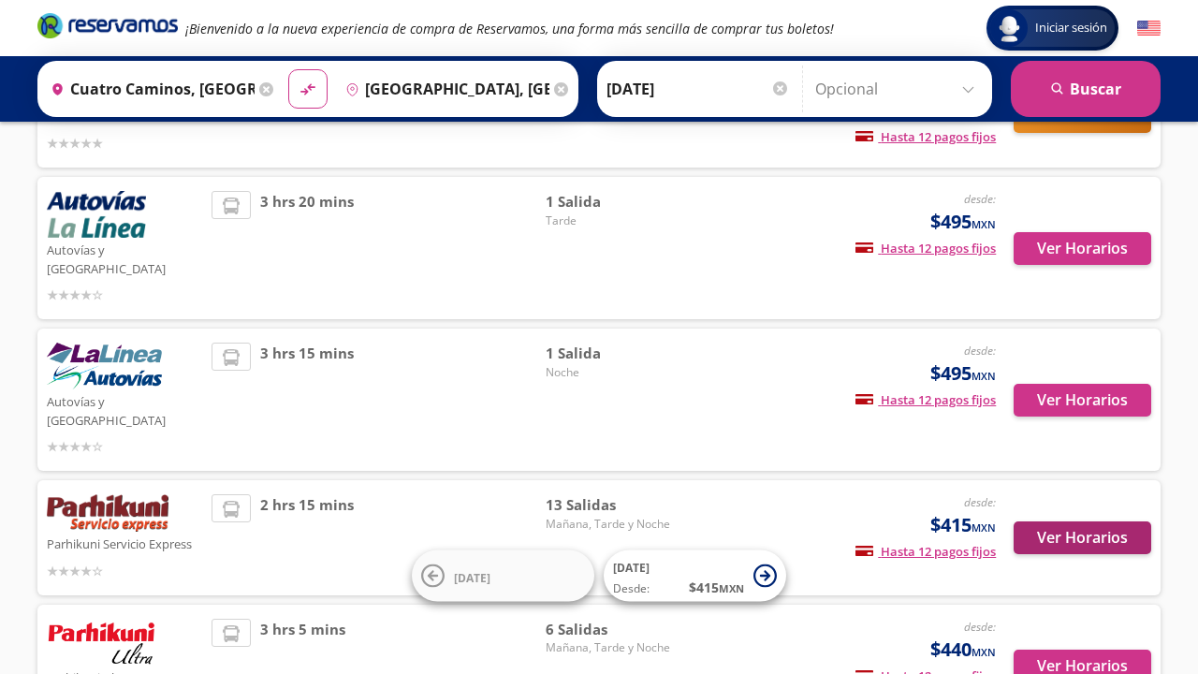
click at [1085, 521] on button "Ver Horarios" at bounding box center [1083, 537] width 138 height 33
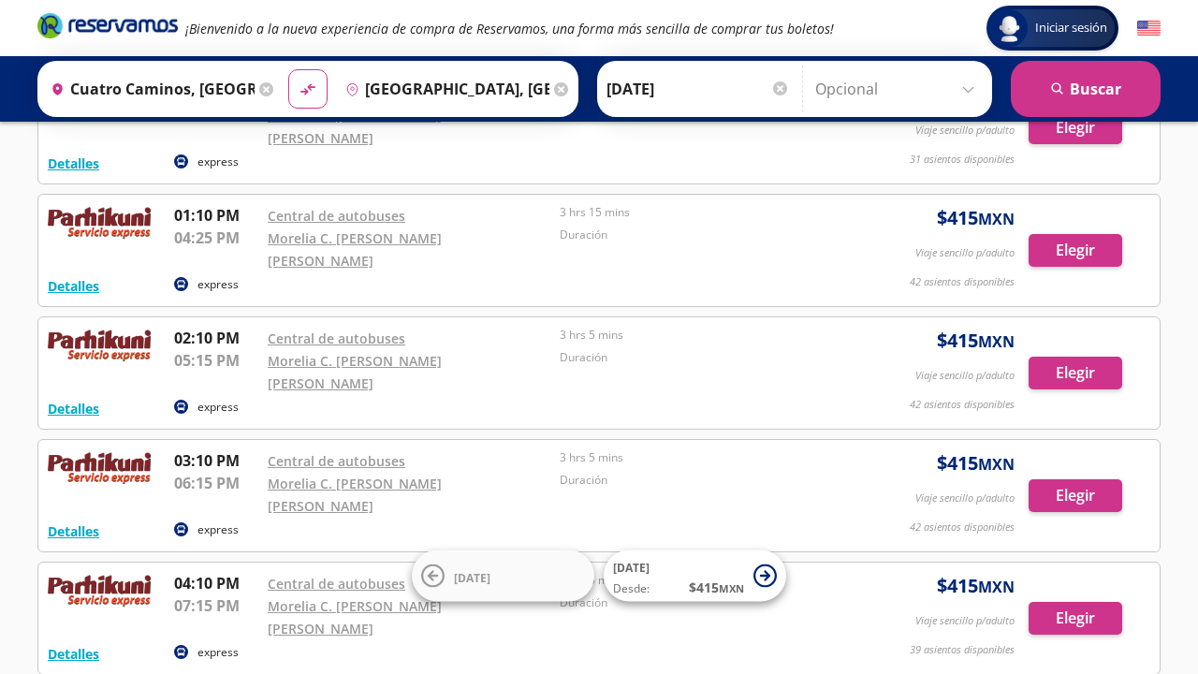
scroll to position [402, 0]
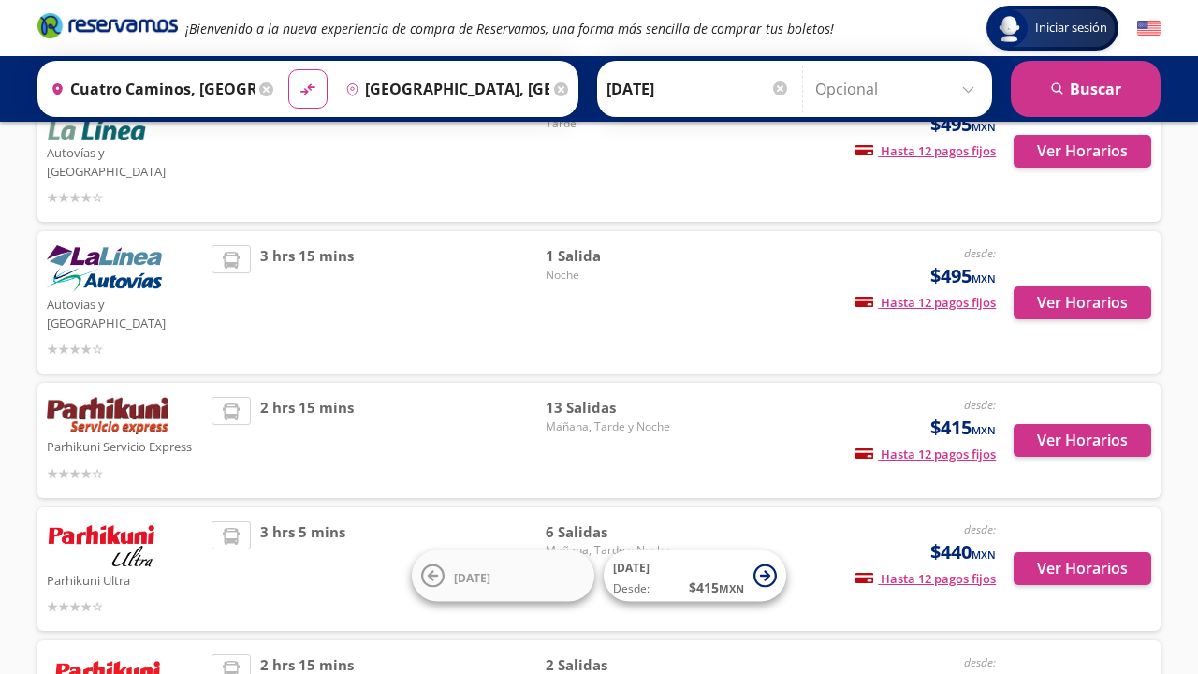
scroll to position [319, 0]
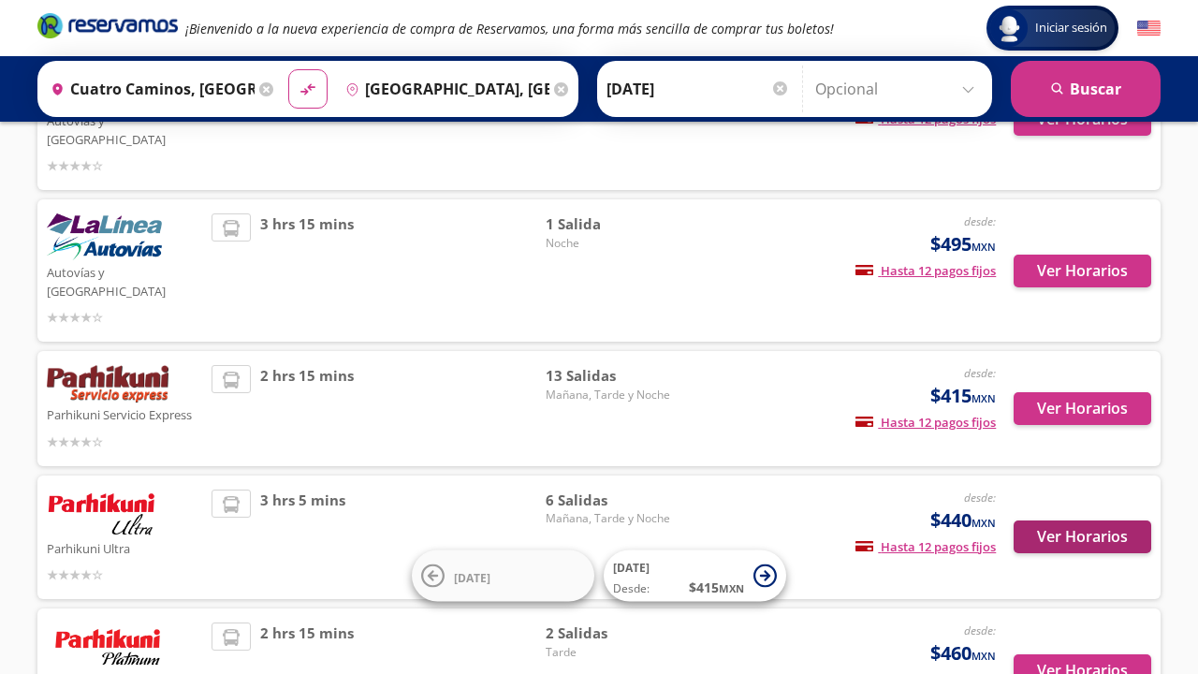
click at [1080, 520] on button "Ver Horarios" at bounding box center [1083, 536] width 138 height 33
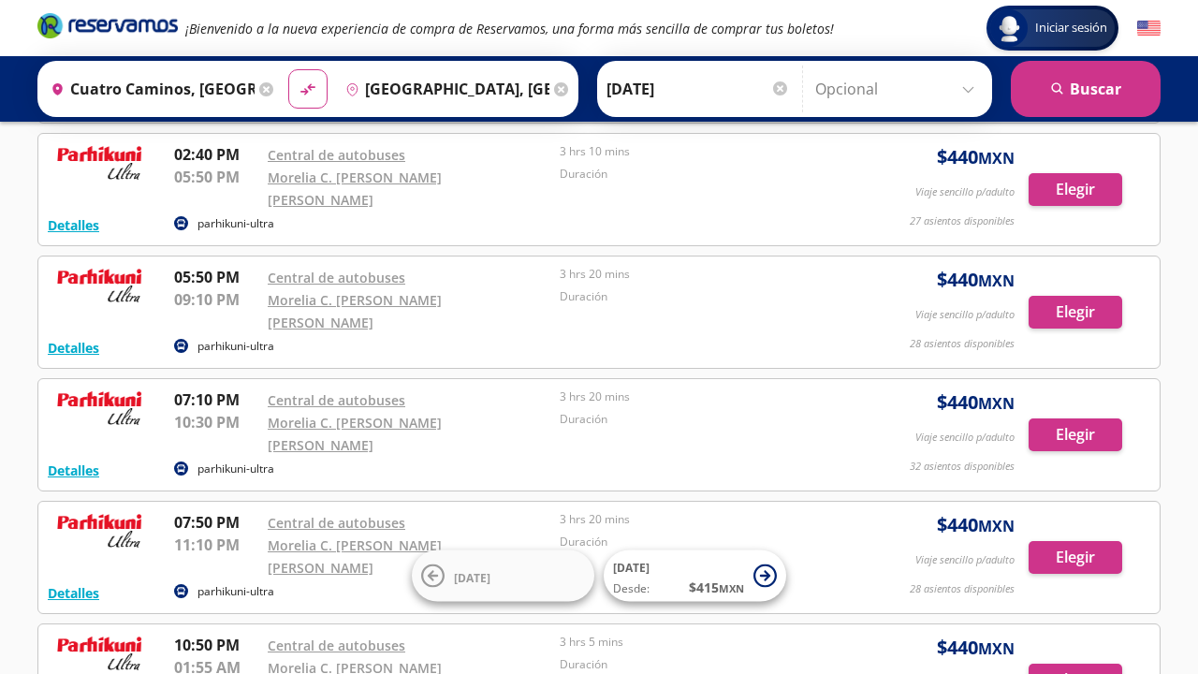
scroll to position [212, 0]
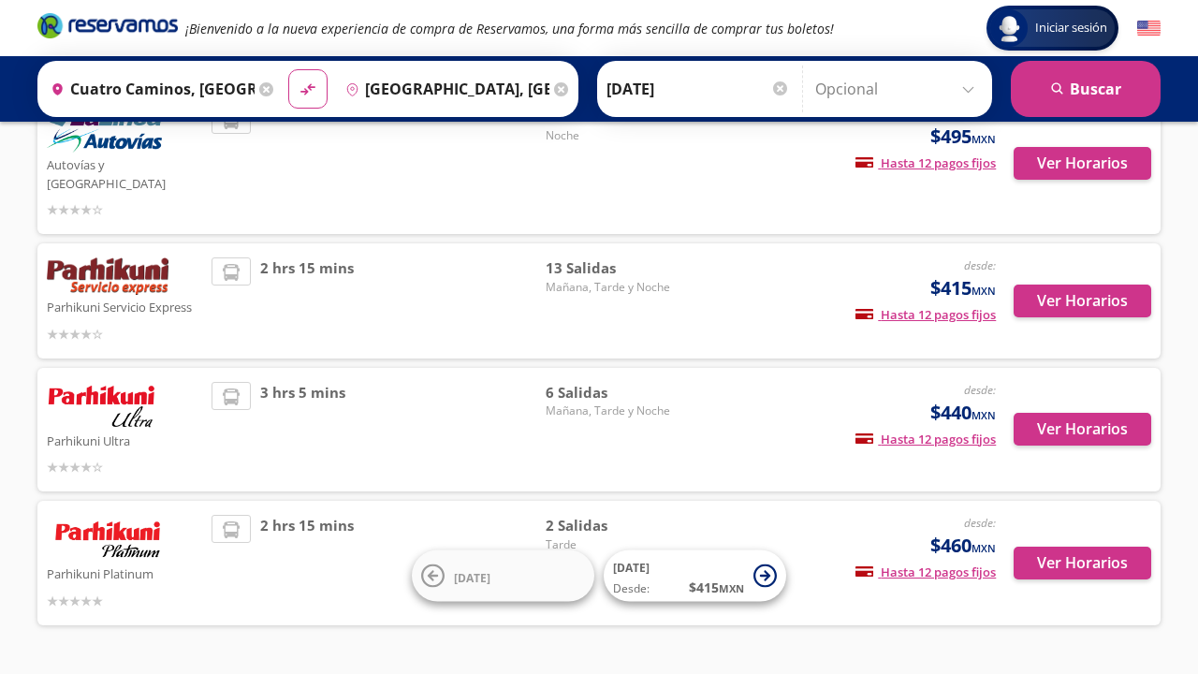
scroll to position [426, 0]
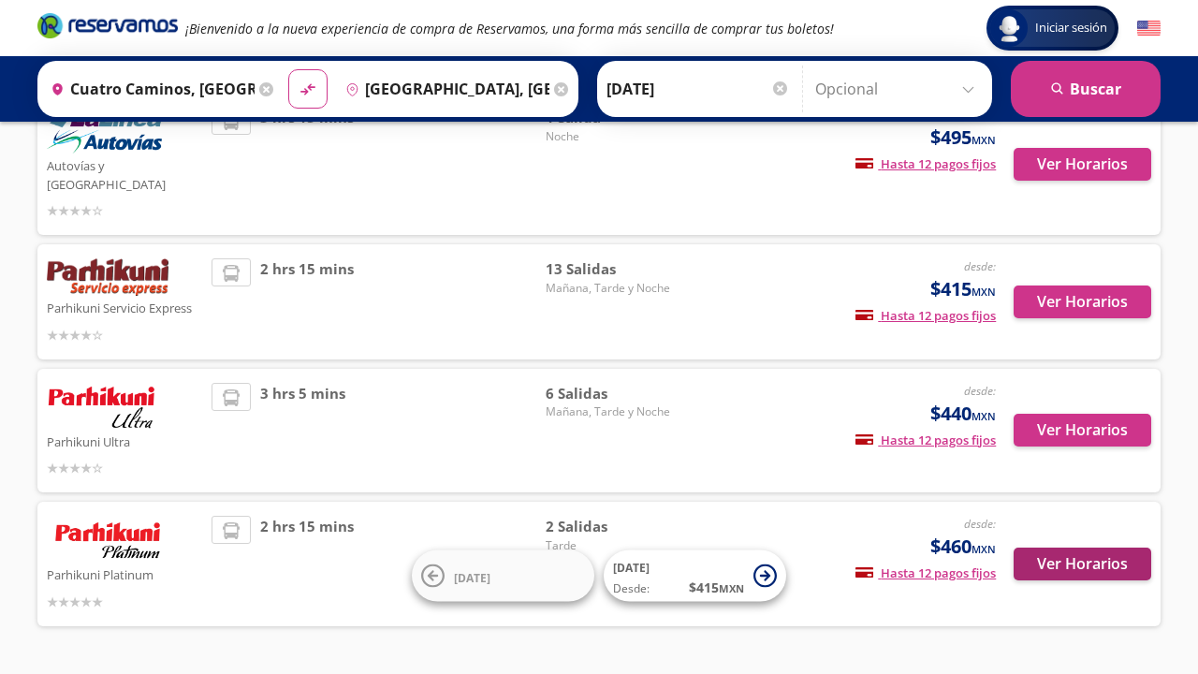
click at [1076, 548] on button "Ver Horarios" at bounding box center [1083, 564] width 138 height 33
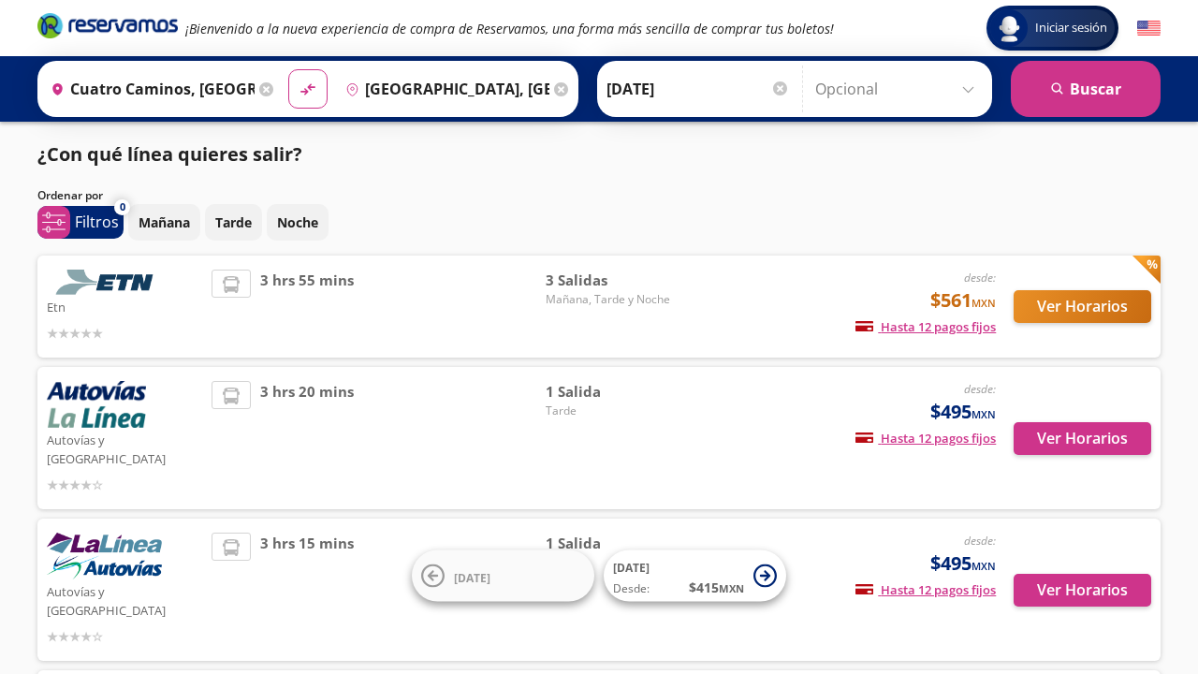
scroll to position [426, 0]
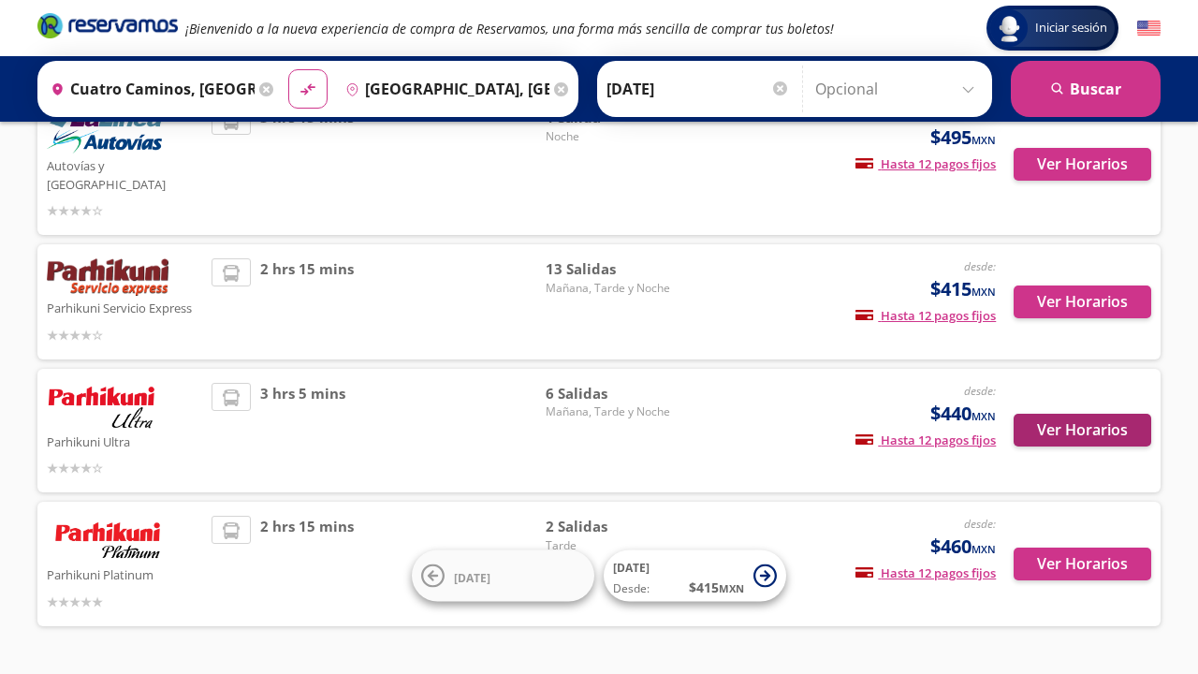
click at [1049, 414] on button "Ver Horarios" at bounding box center [1083, 430] width 138 height 33
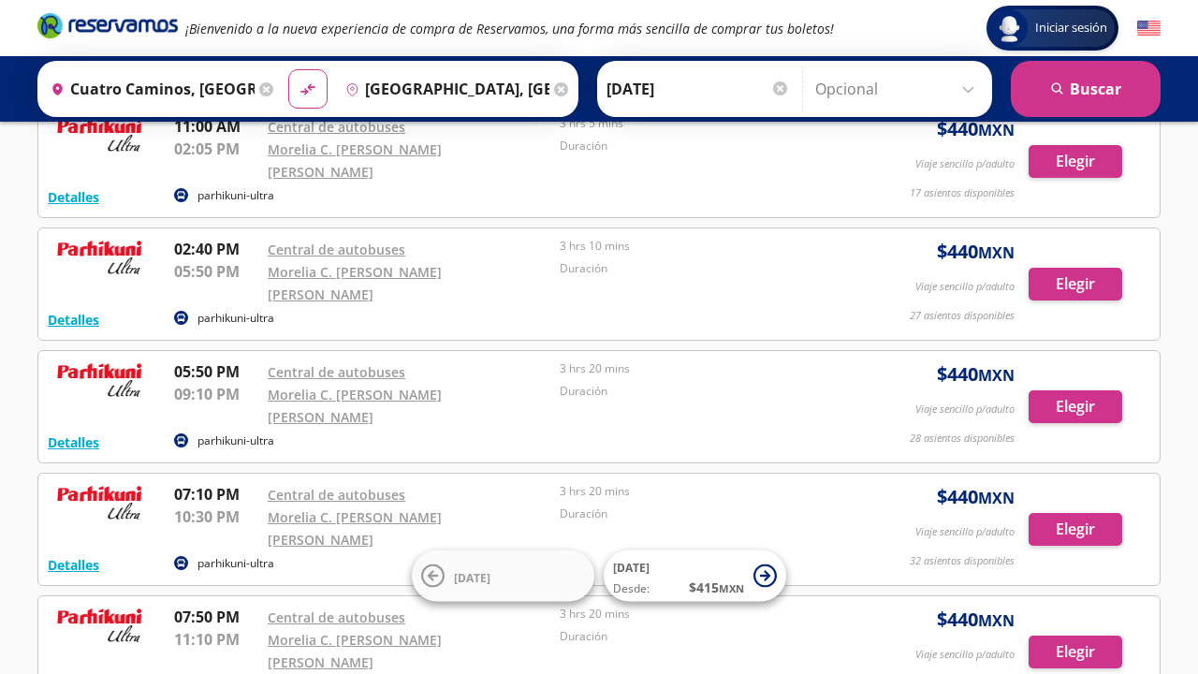
scroll to position [192, 0]
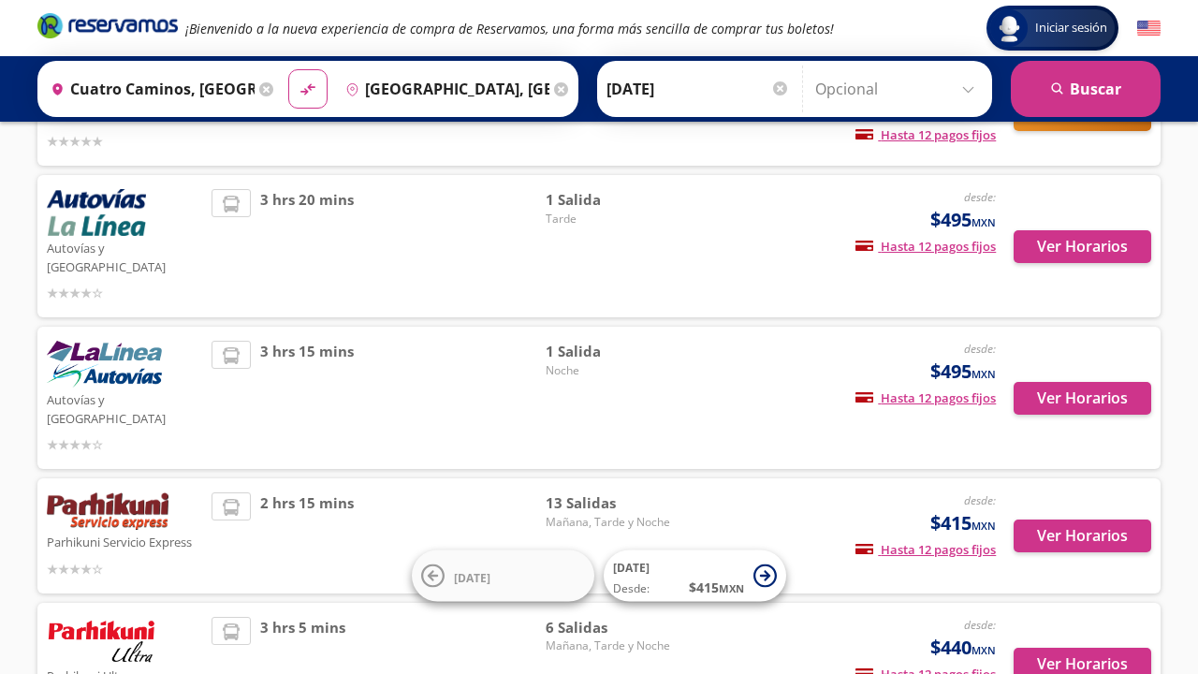
scroll to position [426, 0]
